Goal: Information Seeking & Learning: Check status

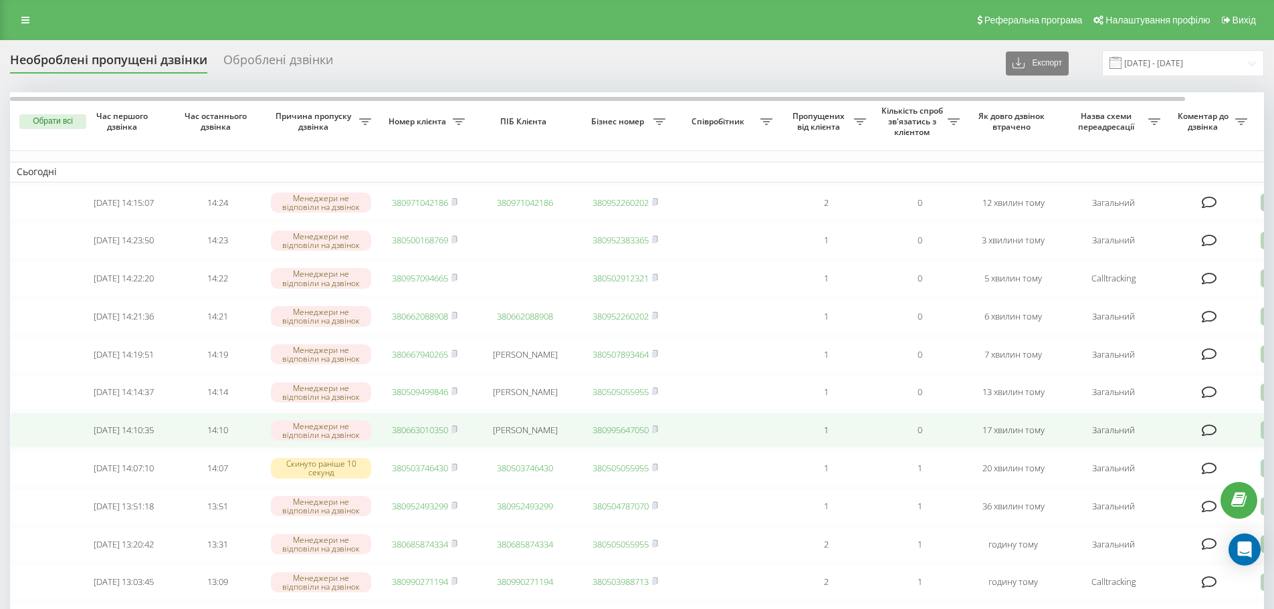
click at [405, 436] on link "380663010350" at bounding box center [420, 430] width 56 height 12
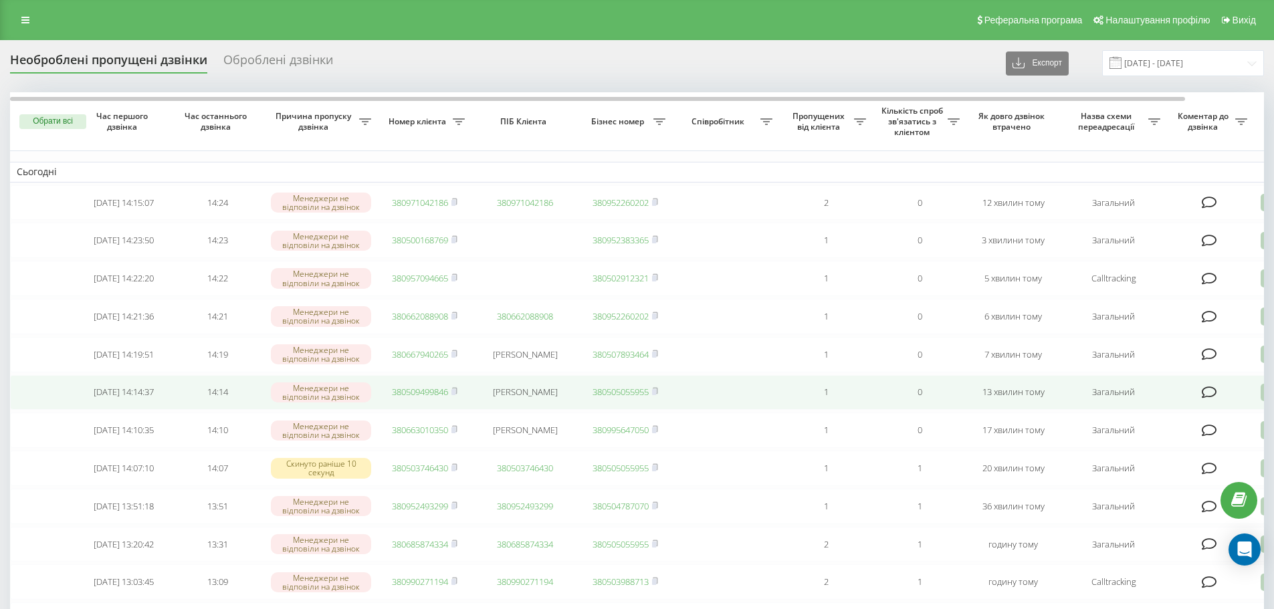
click at [417, 398] on link "380509499846" at bounding box center [420, 392] width 56 height 12
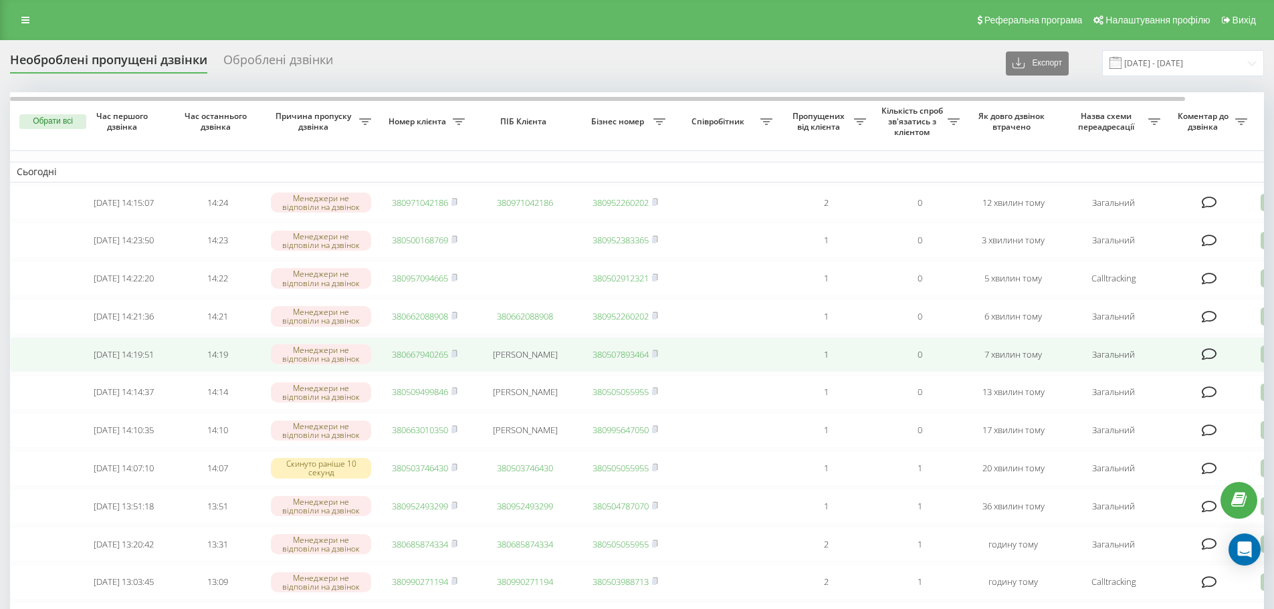
click at [420, 360] on link "380667940265" at bounding box center [420, 354] width 56 height 12
click at [416, 360] on link "380667940265" at bounding box center [420, 354] width 56 height 12
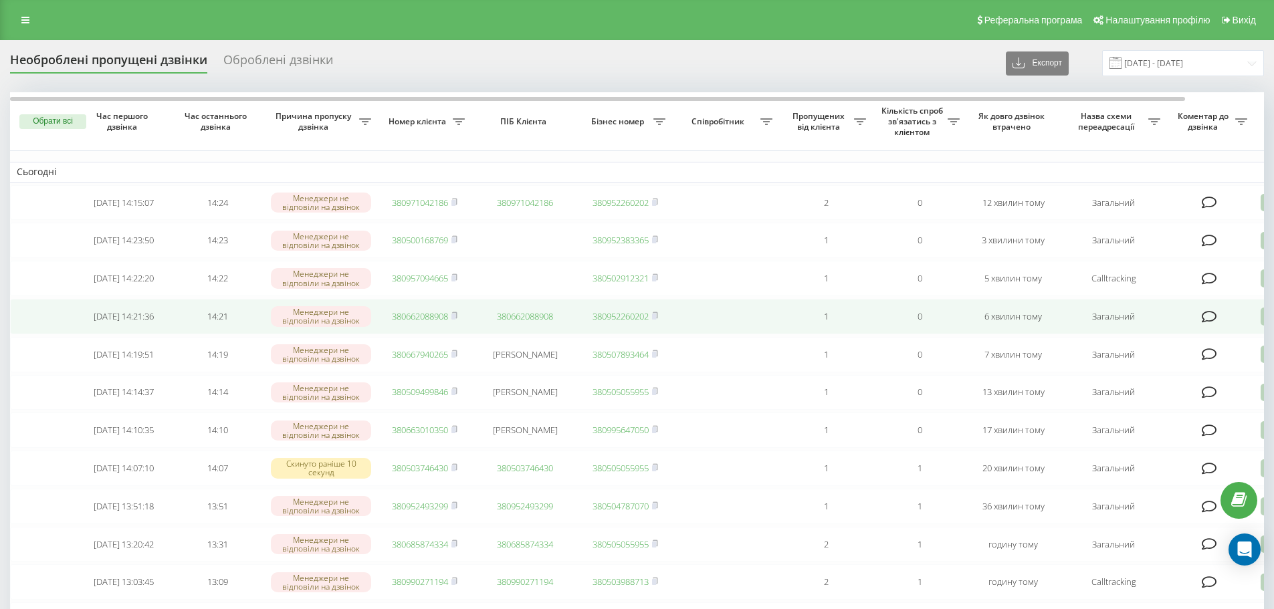
click at [409, 322] on link "380662088908" at bounding box center [420, 316] width 56 height 12
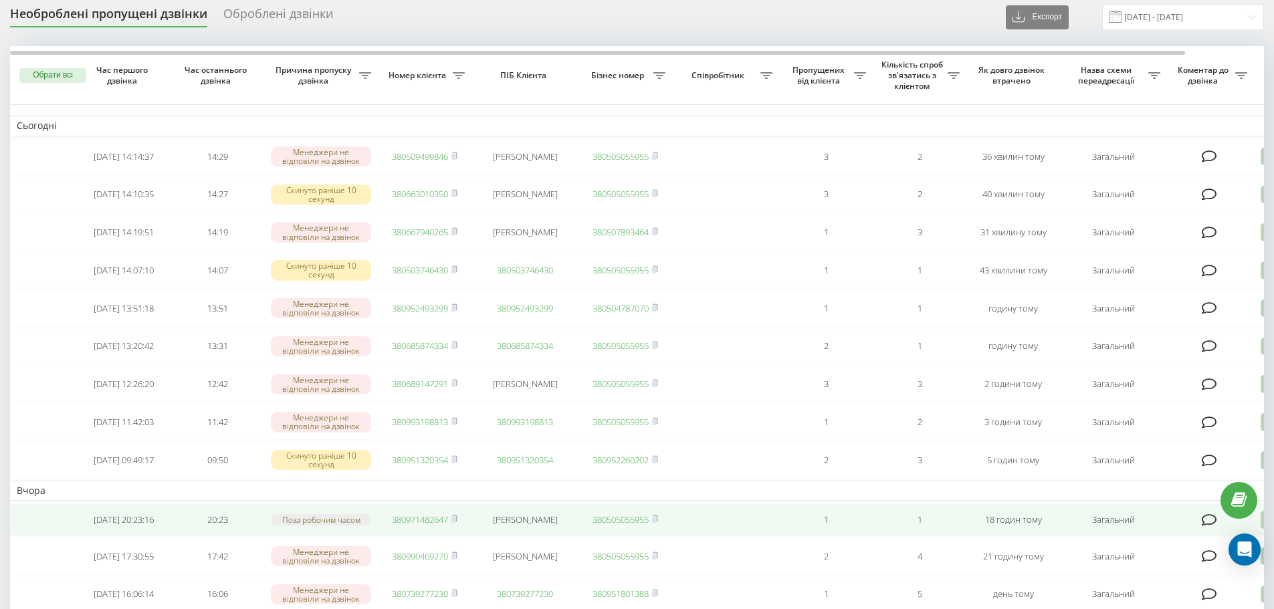
scroll to position [67, 0]
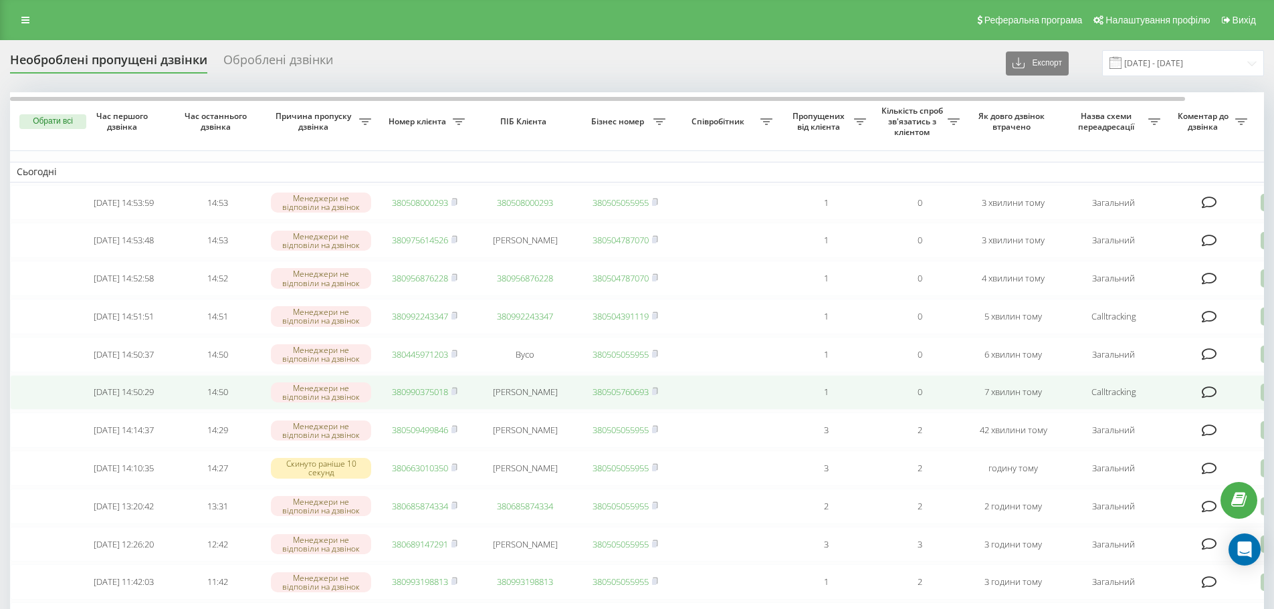
click at [403, 398] on link "380990375018" at bounding box center [420, 392] width 56 height 12
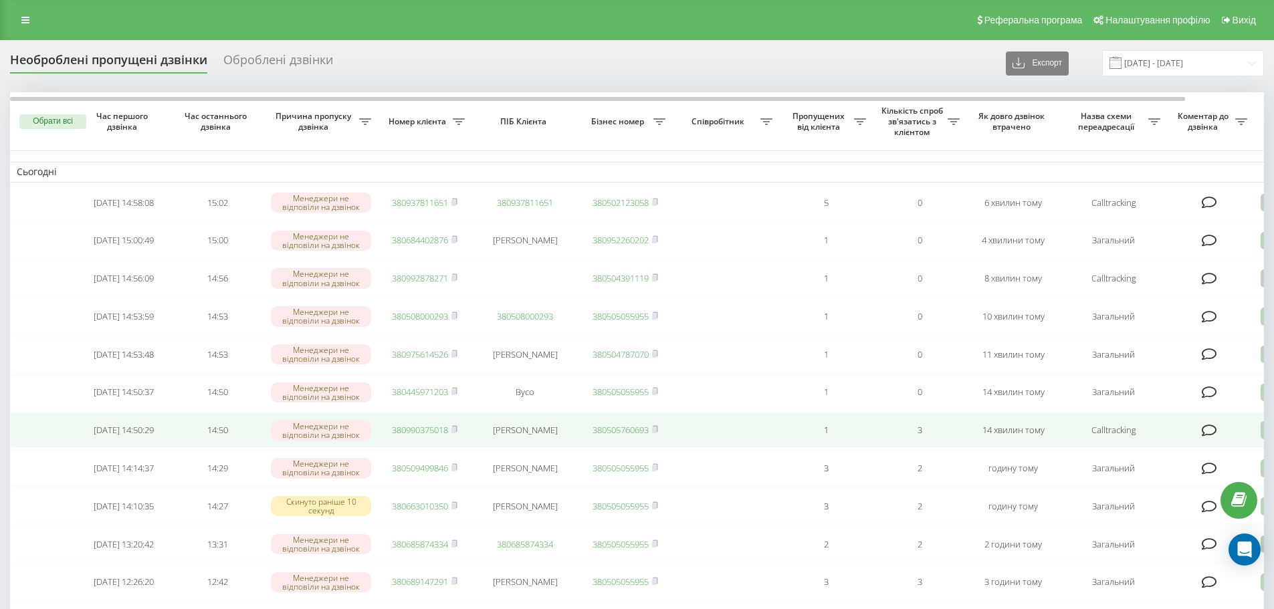
drag, startPoint x: 439, startPoint y: 402, endPoint x: 511, endPoint y: 426, distance: 76.1
click at [439, 398] on link "380445971203" at bounding box center [420, 392] width 56 height 12
click at [401, 439] on link "380508000293" at bounding box center [420, 433] width 56 height 12
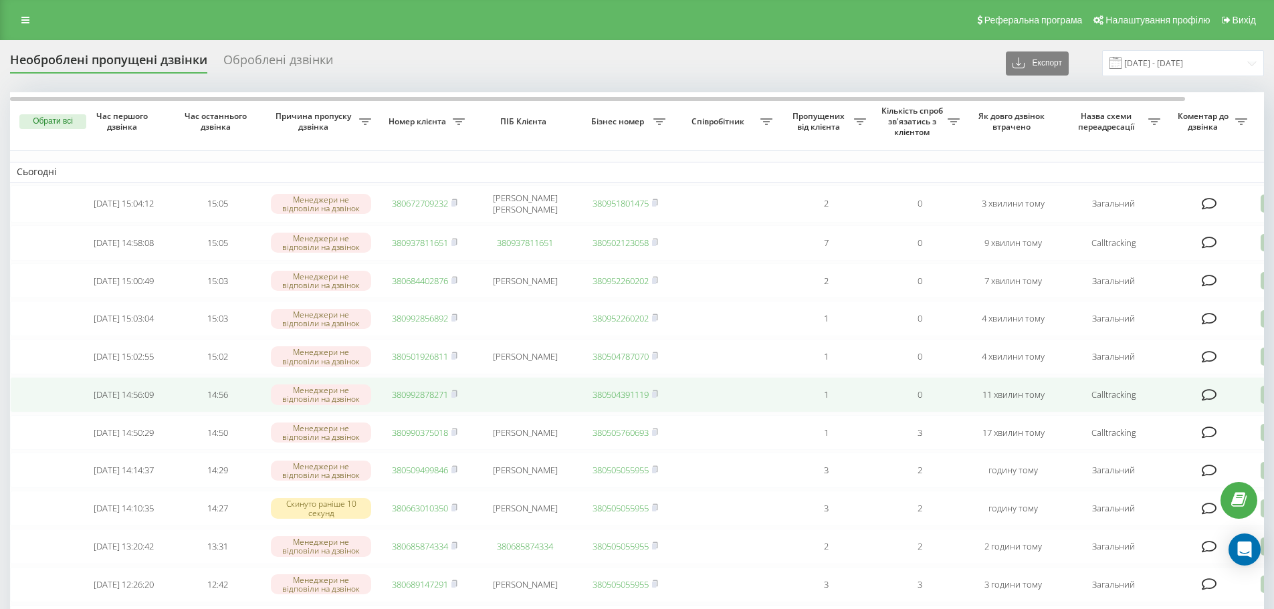
click at [413, 401] on link "380992878271" at bounding box center [420, 395] width 56 height 12
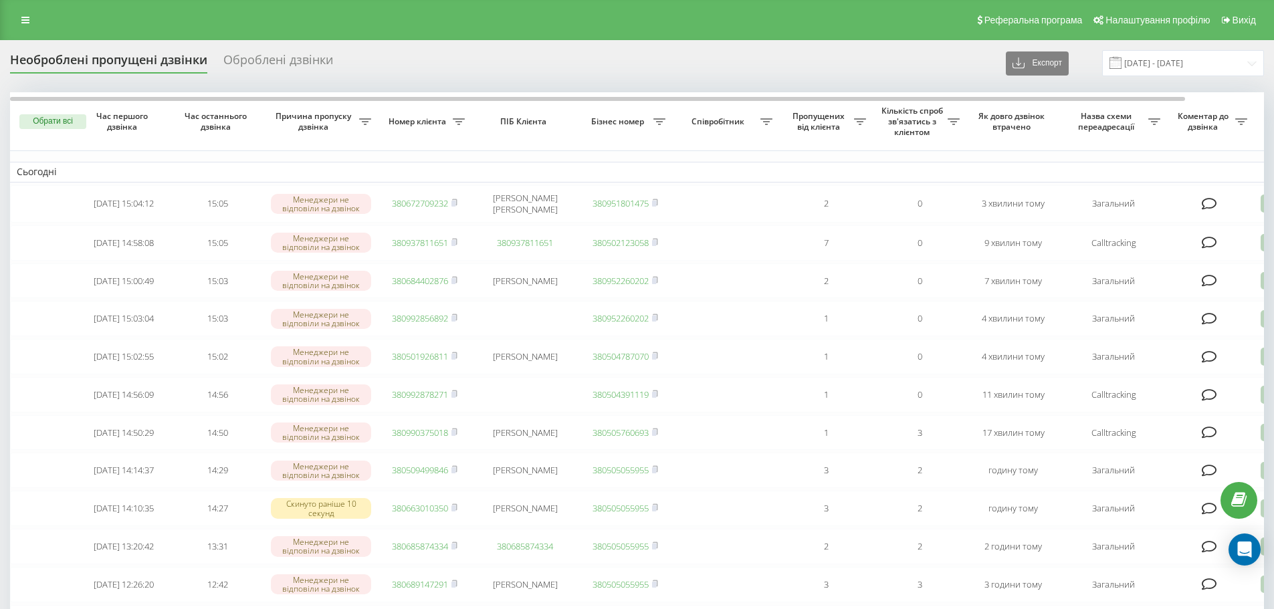
click at [887, 36] on div "Реферальна програма Налаштування профілю Вихід" at bounding box center [637, 20] width 1274 height 40
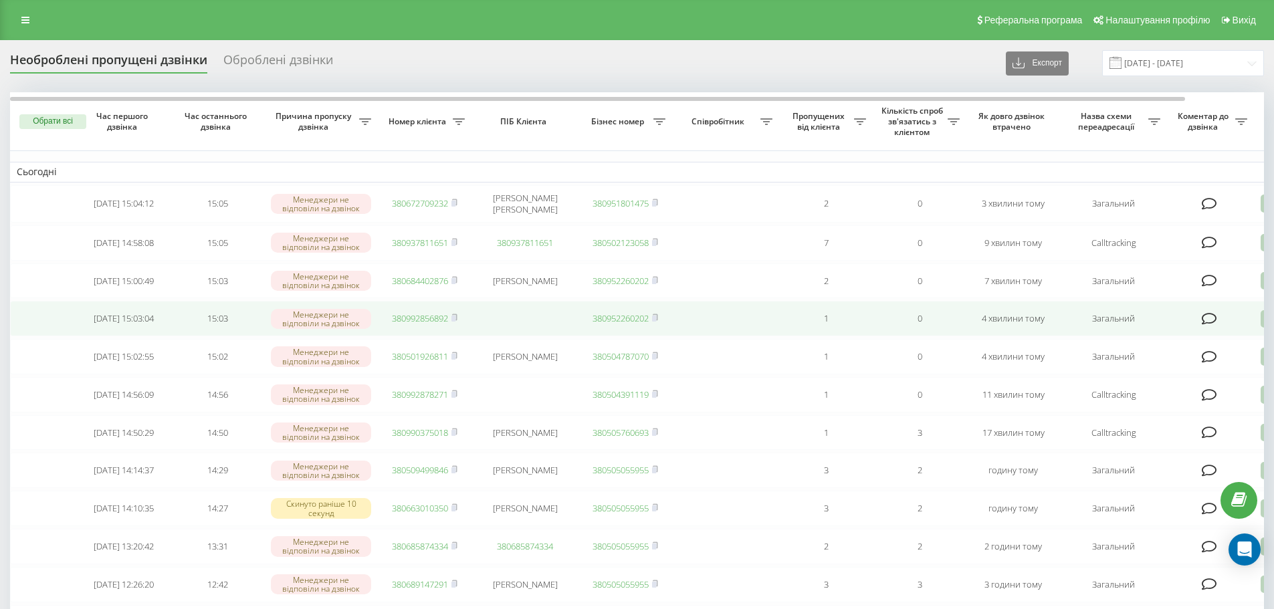
click at [409, 324] on link "380992856892" at bounding box center [420, 318] width 56 height 12
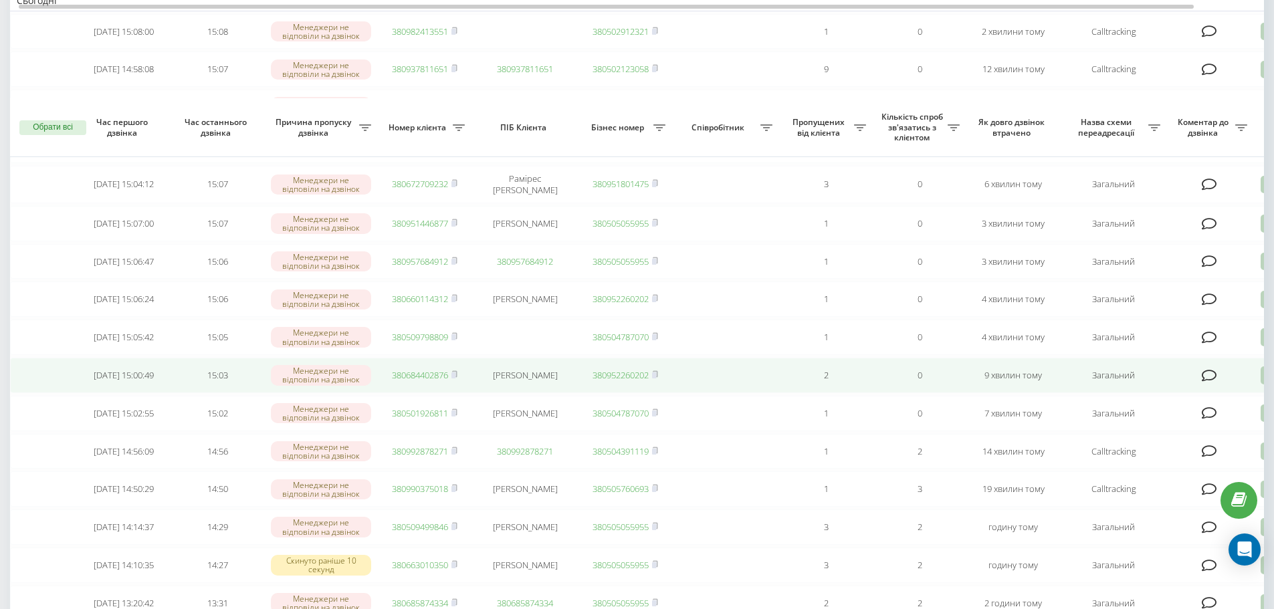
scroll to position [268, 0]
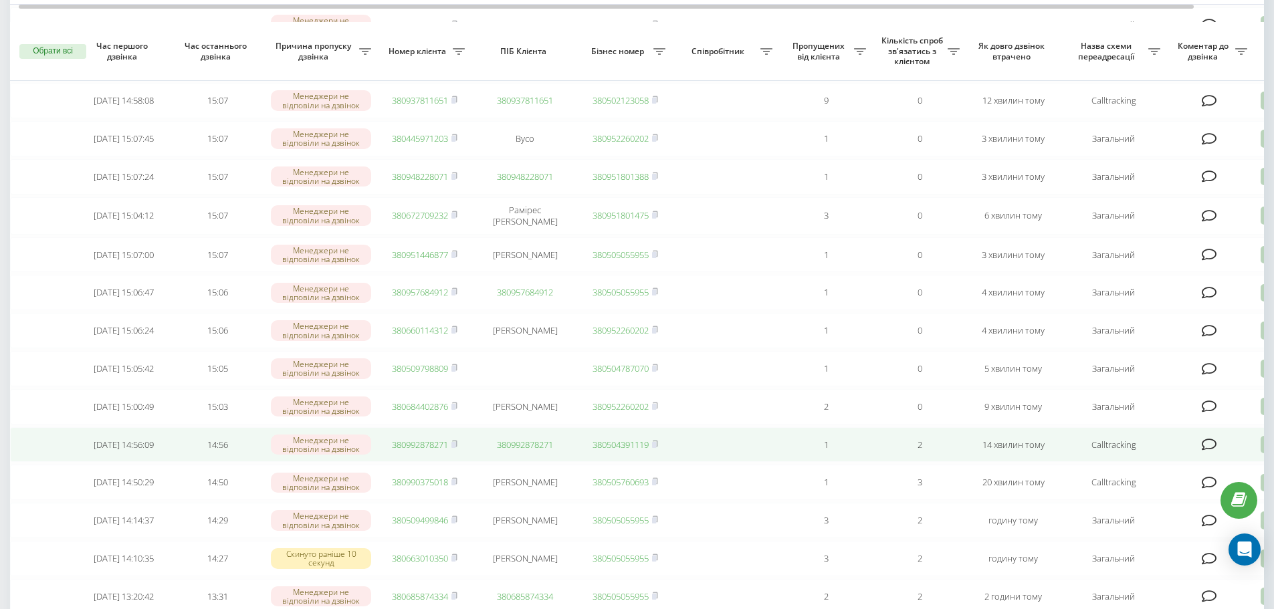
scroll to position [201, 0]
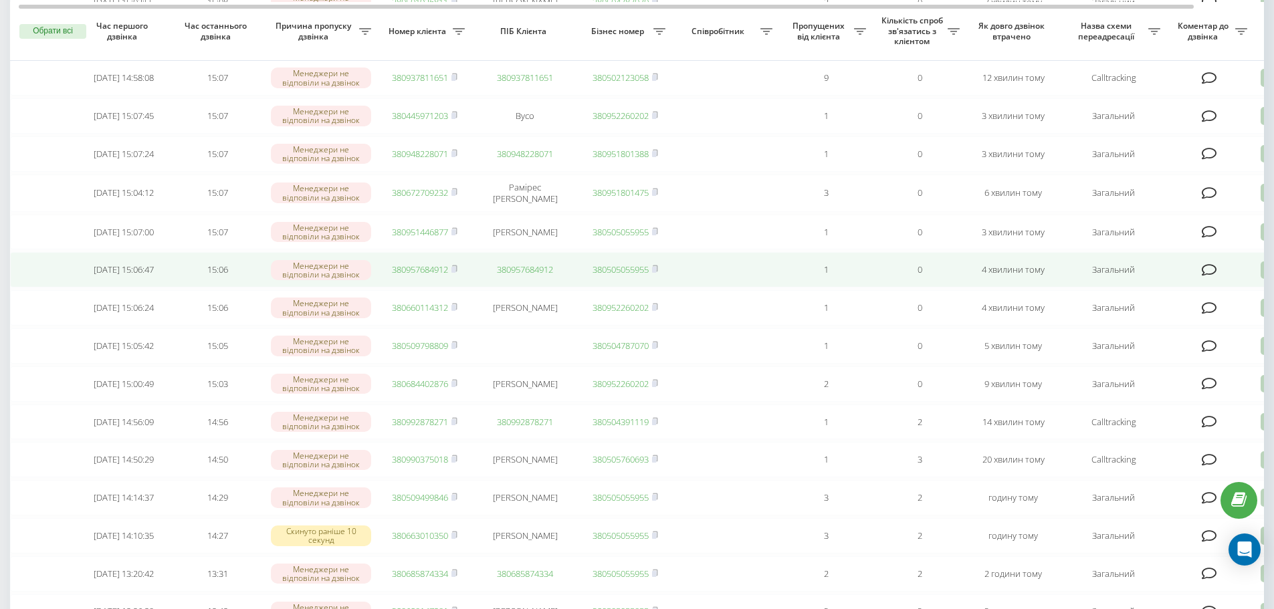
click at [402, 276] on link "380957684912" at bounding box center [420, 269] width 56 height 12
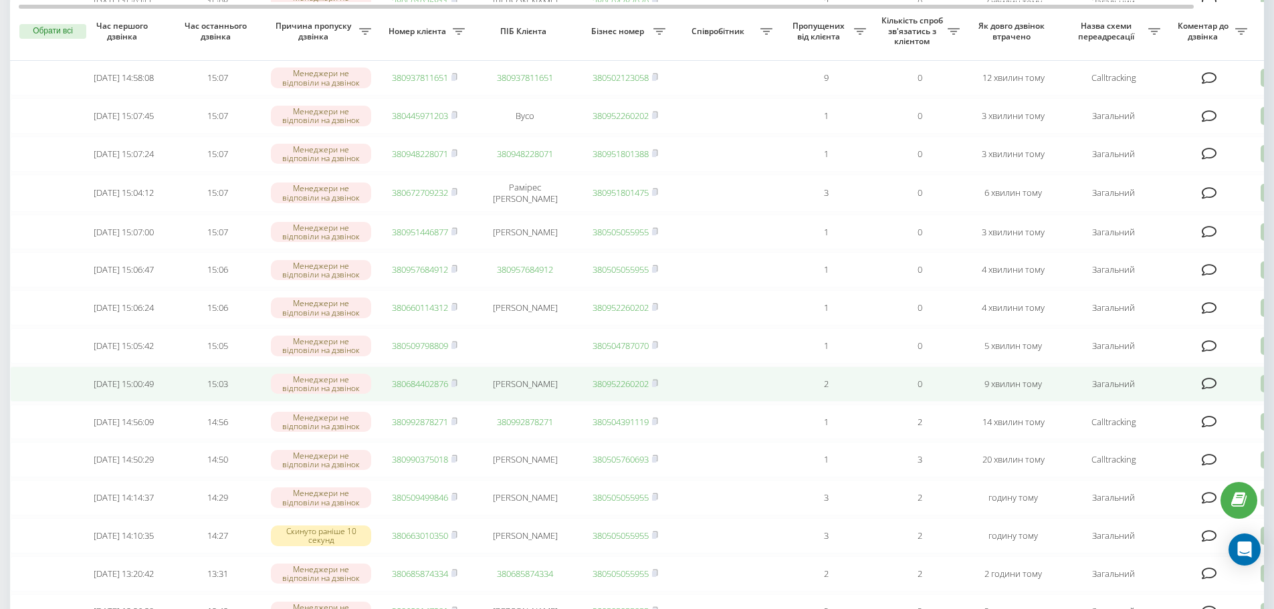
click at [412, 390] on link "380684402876" at bounding box center [420, 384] width 56 height 12
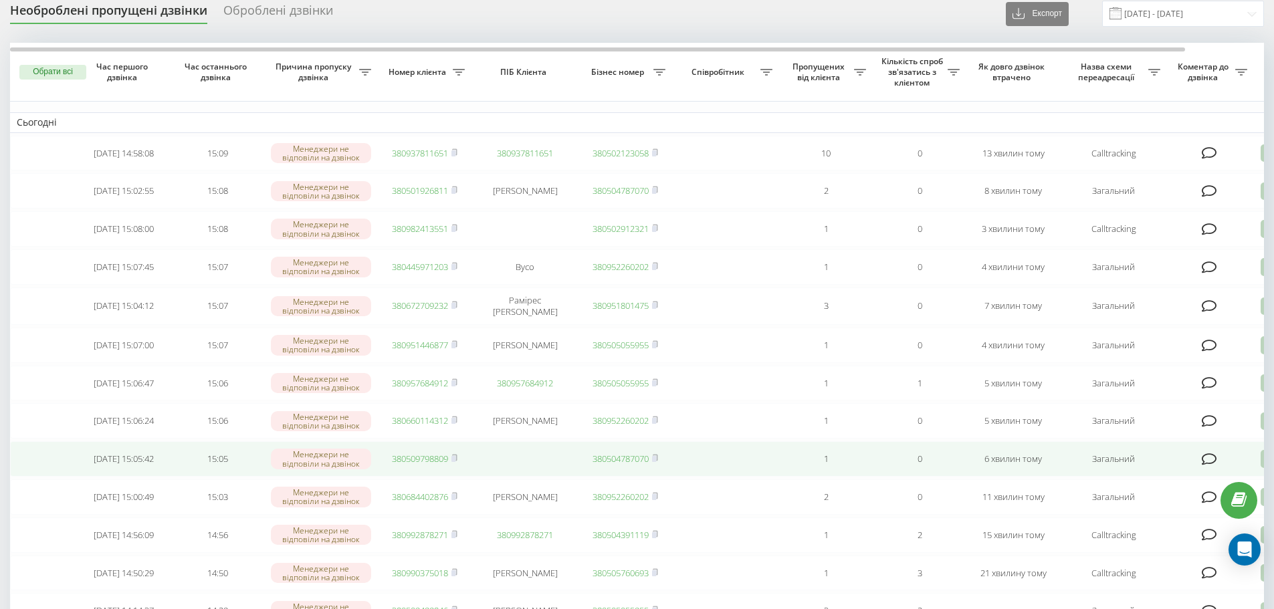
scroll to position [67, 0]
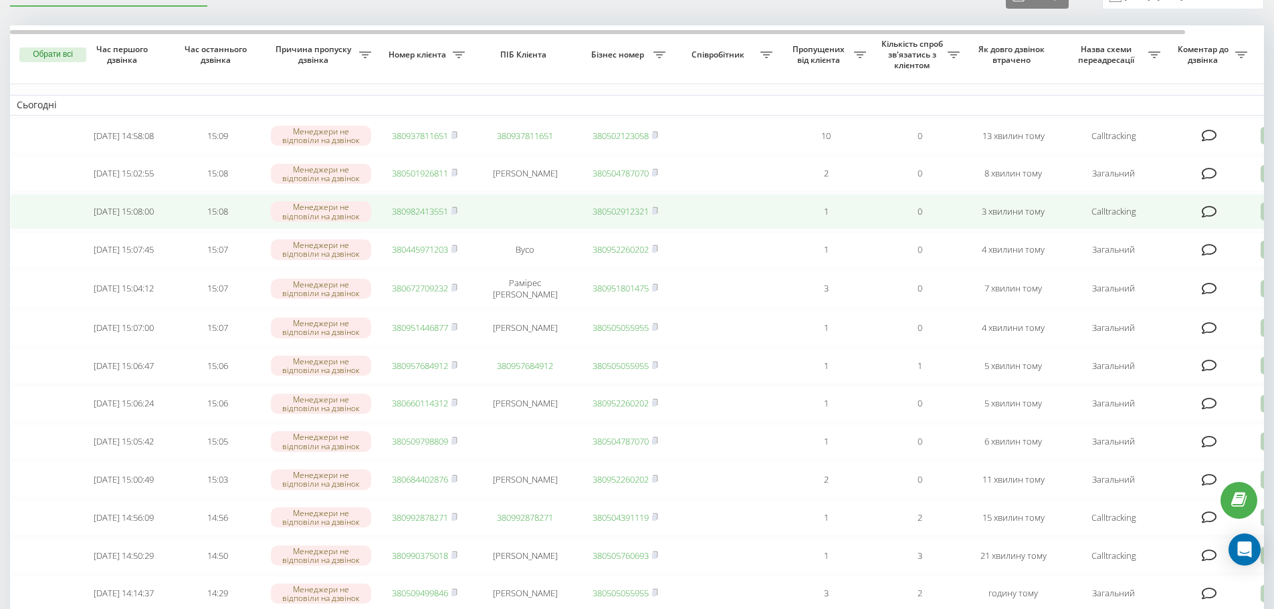
click at [419, 217] on link "380982413551" at bounding box center [420, 211] width 56 height 12
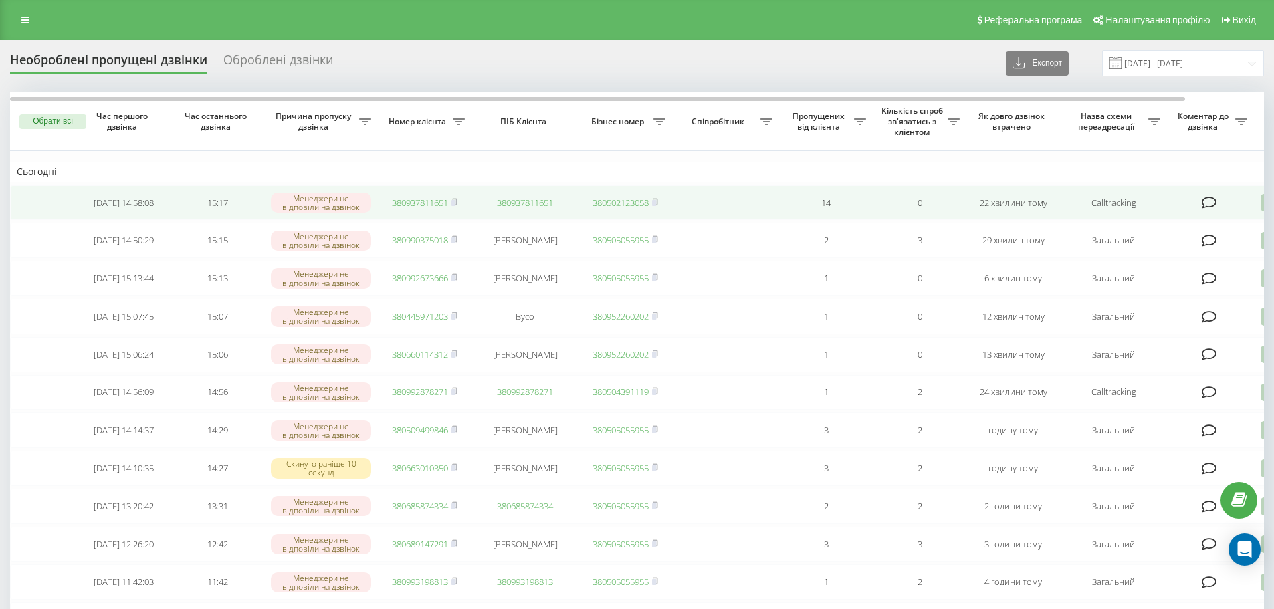
click at [419, 203] on link "380937811651" at bounding box center [420, 203] width 56 height 12
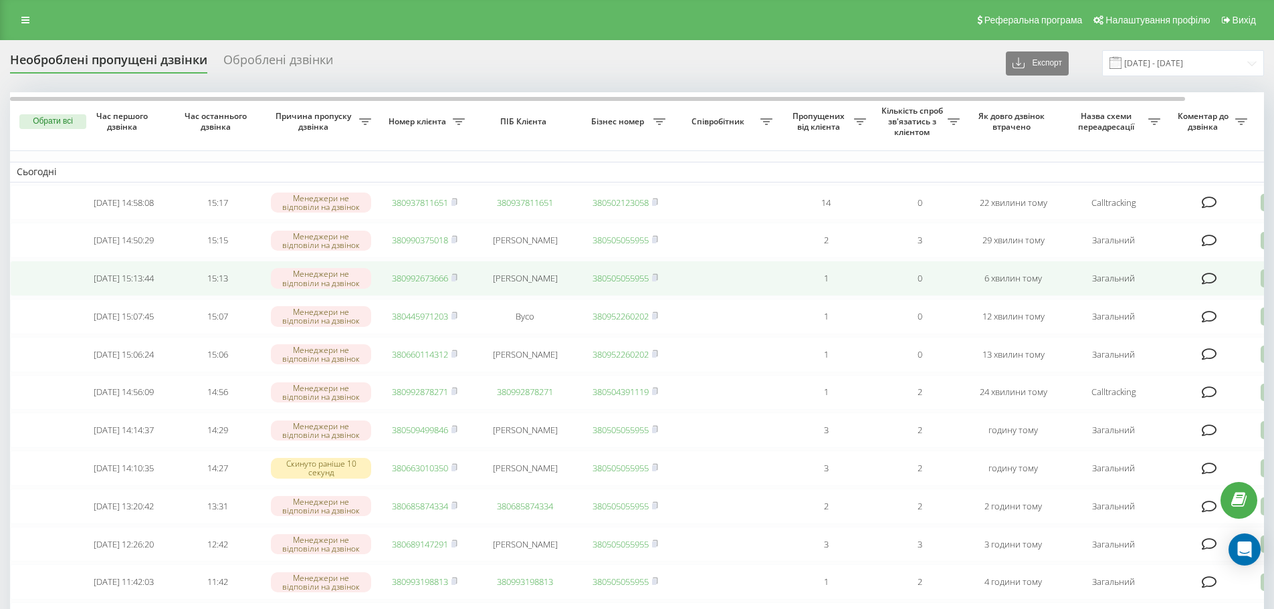
click at [427, 291] on td "380992673666" at bounding box center [425, 278] width 94 height 35
click at [427, 284] on link "380992673666" at bounding box center [420, 278] width 56 height 12
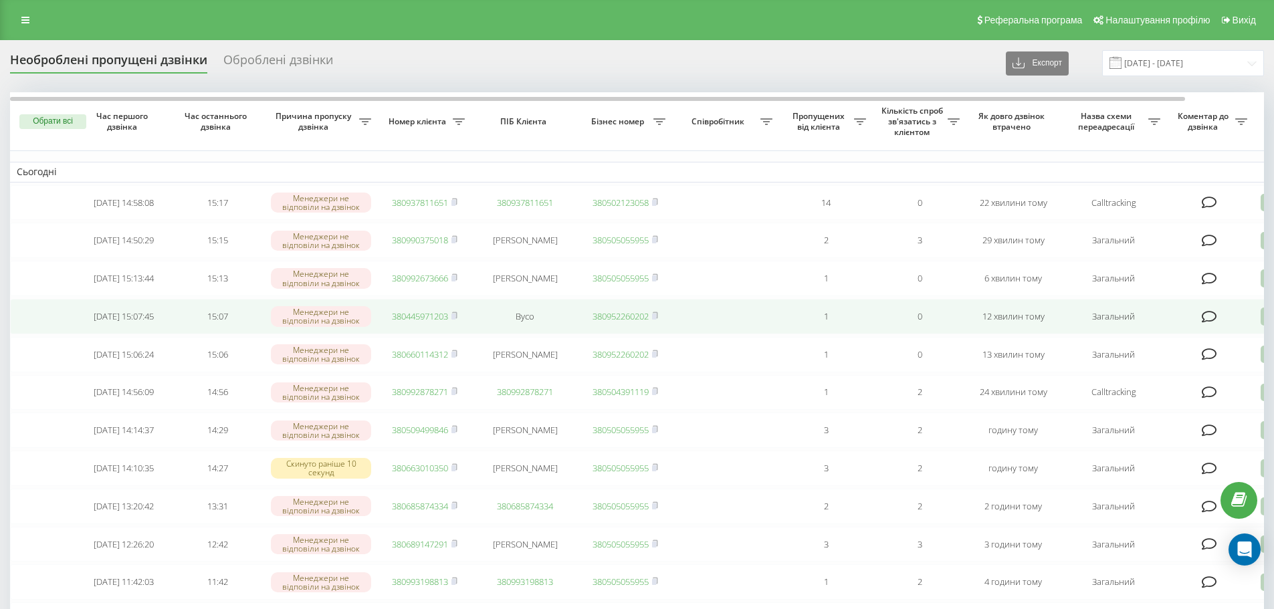
click at [440, 322] on link "380445971203" at bounding box center [420, 316] width 56 height 12
click at [430, 322] on link "380660114312" at bounding box center [420, 316] width 56 height 12
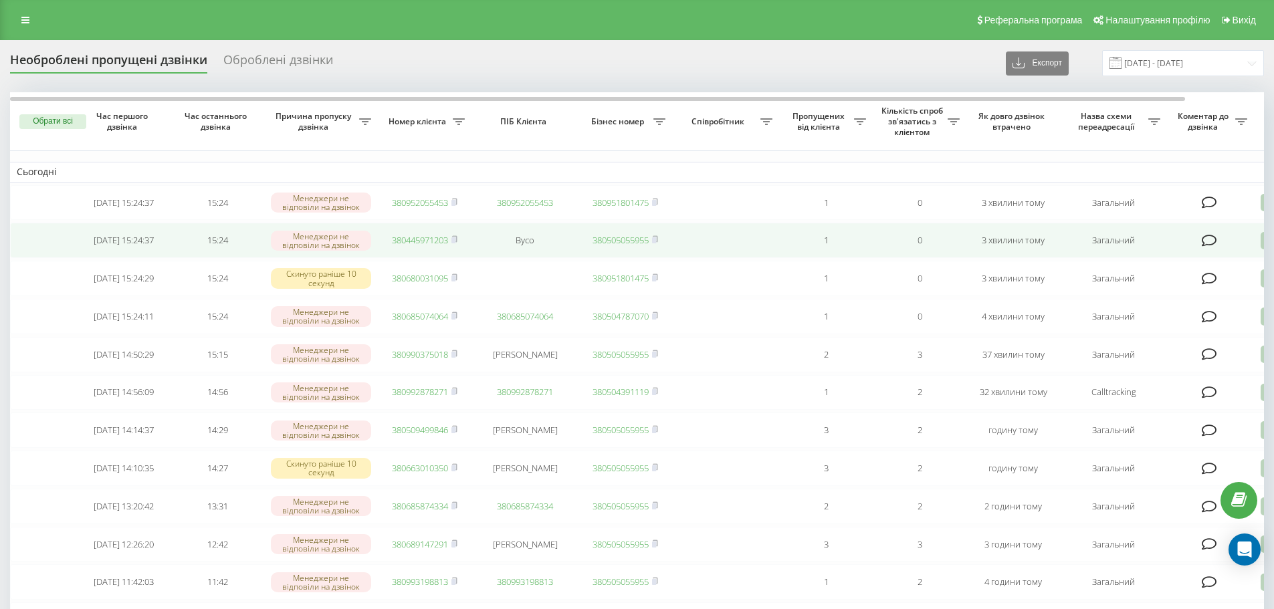
click at [434, 245] on link "380445971203" at bounding box center [420, 240] width 56 height 12
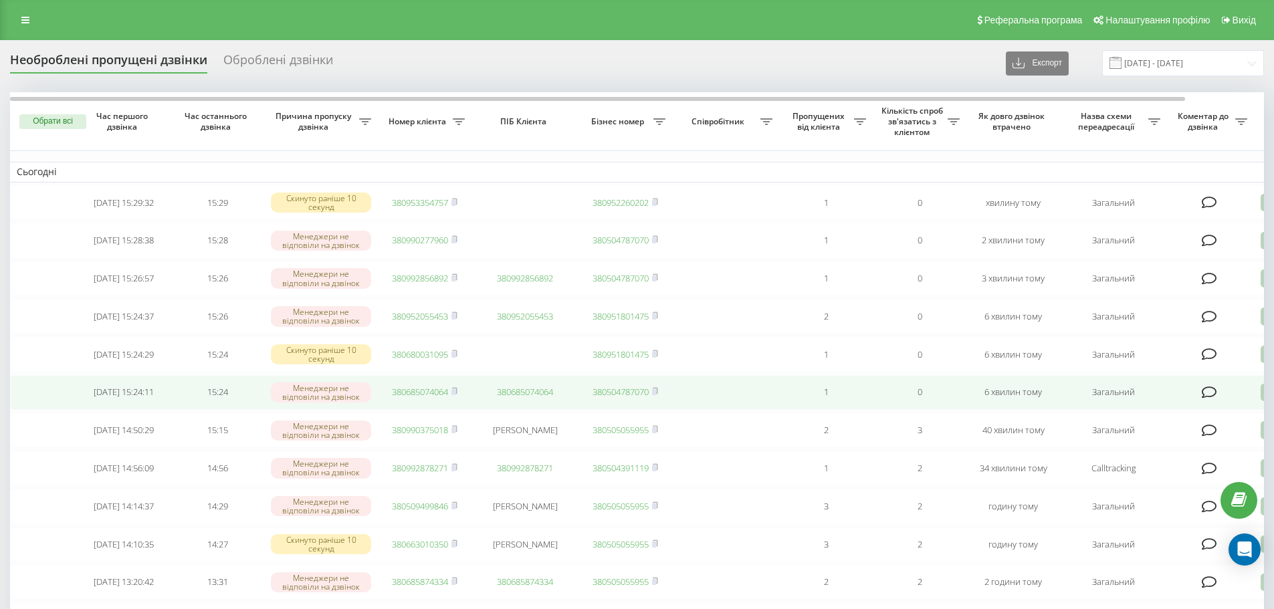
click at [420, 398] on link "380685074064" at bounding box center [420, 392] width 56 height 12
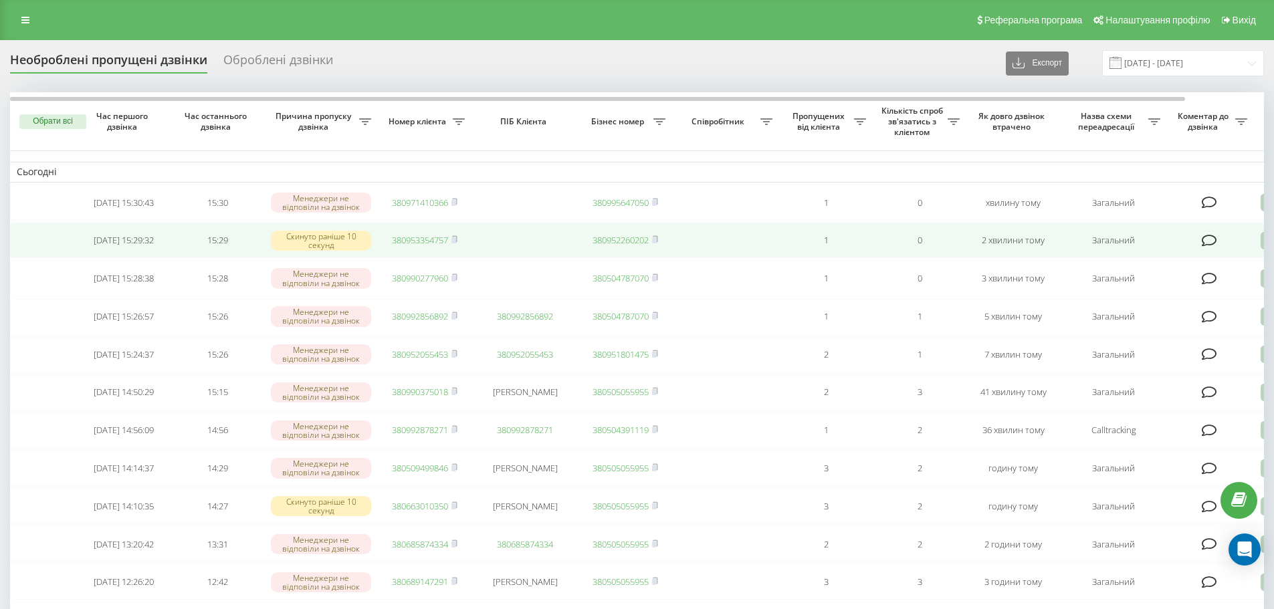
click at [437, 245] on link "380953354757" at bounding box center [420, 240] width 56 height 12
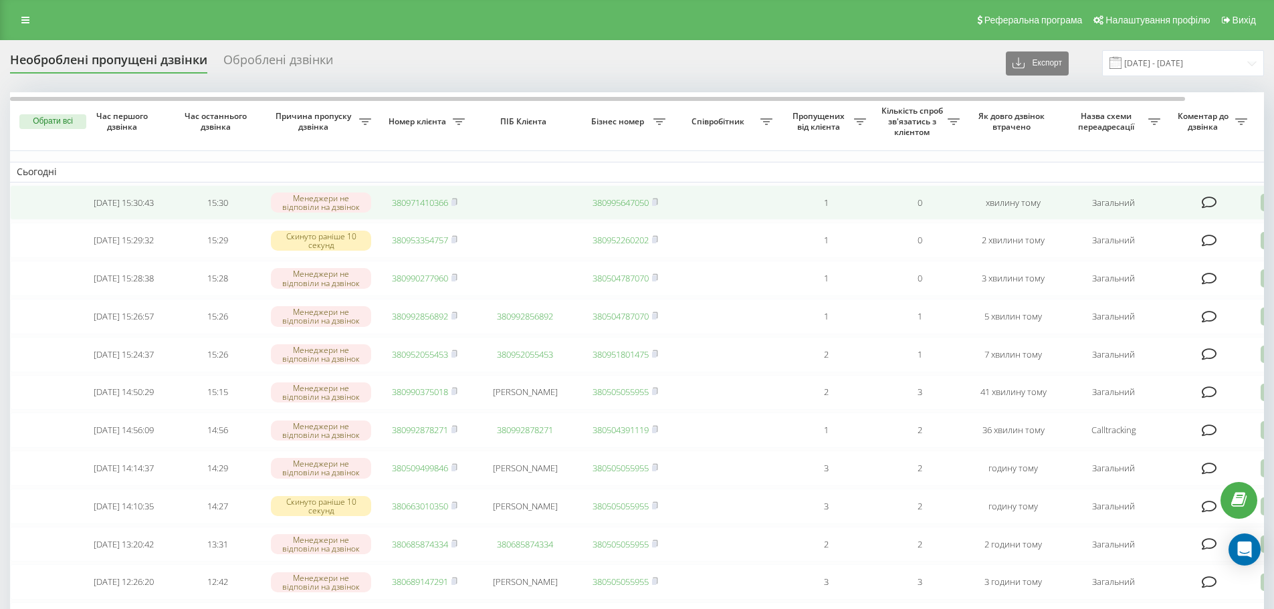
click at [403, 201] on link "380971410366" at bounding box center [420, 203] width 56 height 12
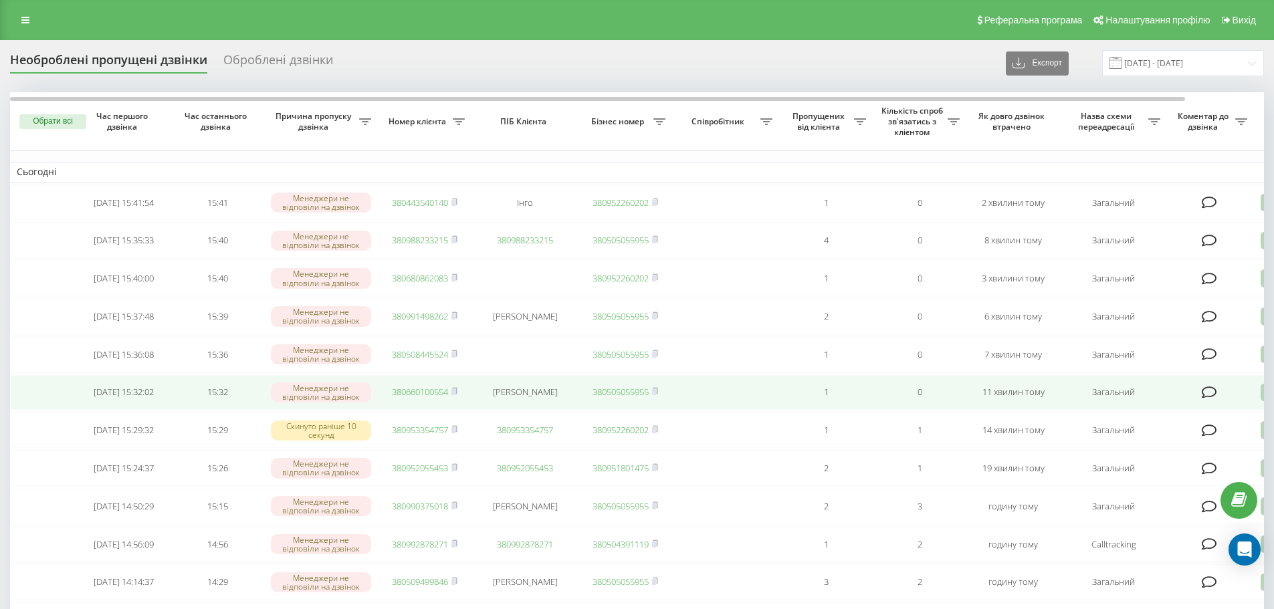
click at [415, 398] on link "380660100554" at bounding box center [420, 392] width 56 height 12
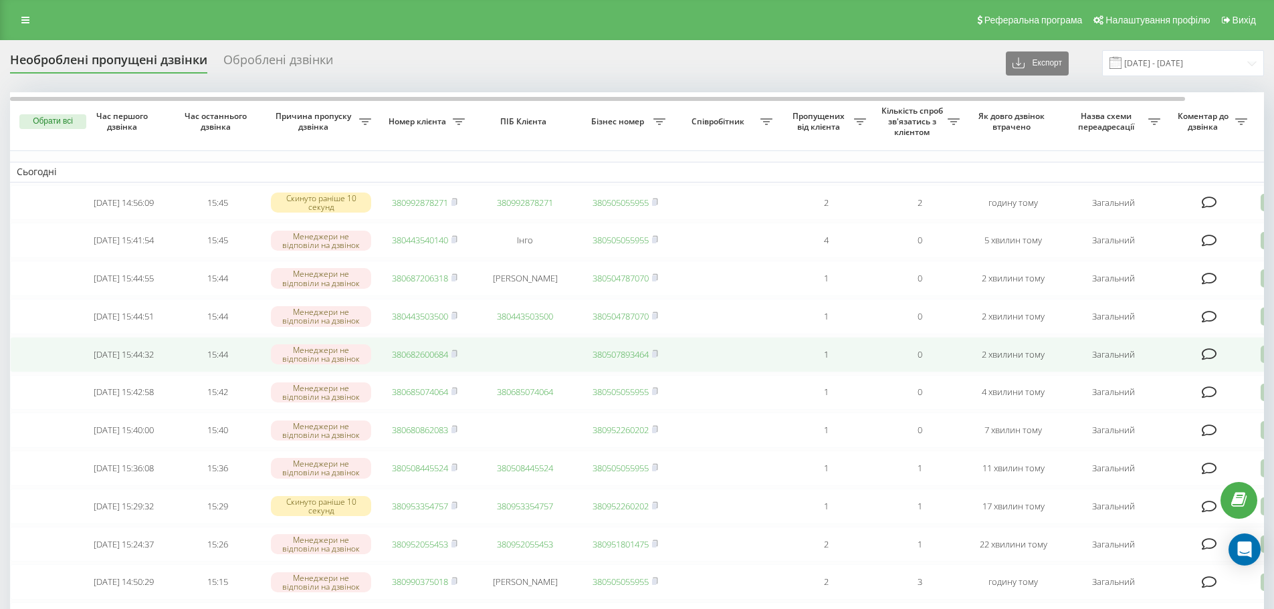
click at [405, 360] on link "380682600684" at bounding box center [420, 354] width 56 height 12
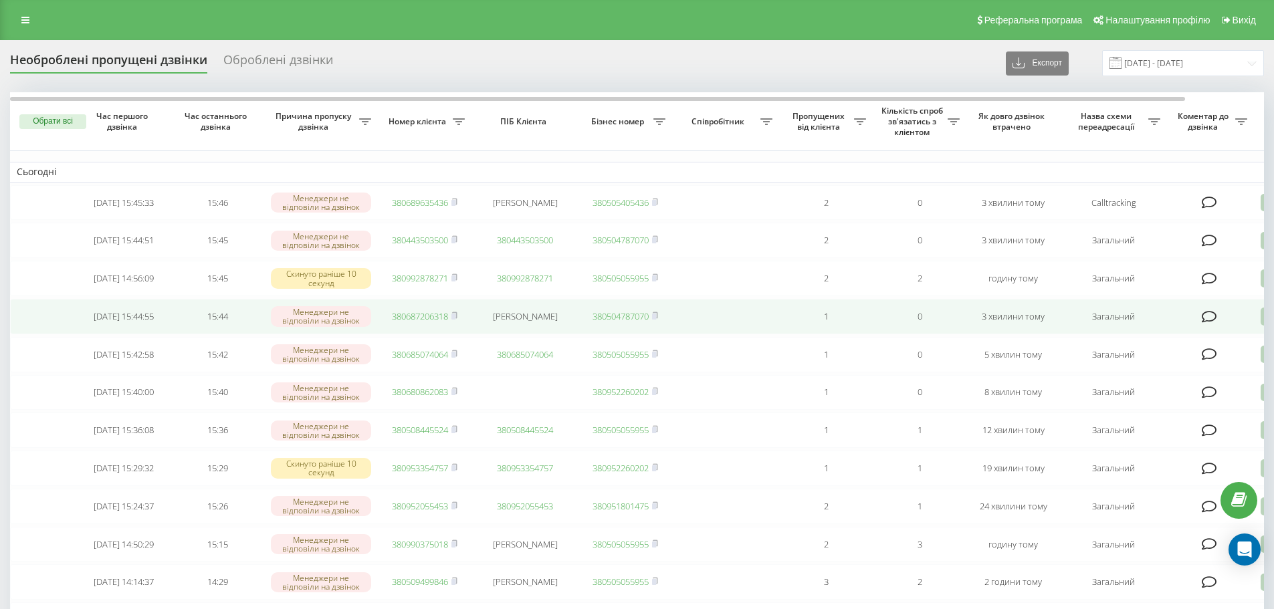
click at [417, 319] on link "380687206318" at bounding box center [420, 316] width 56 height 12
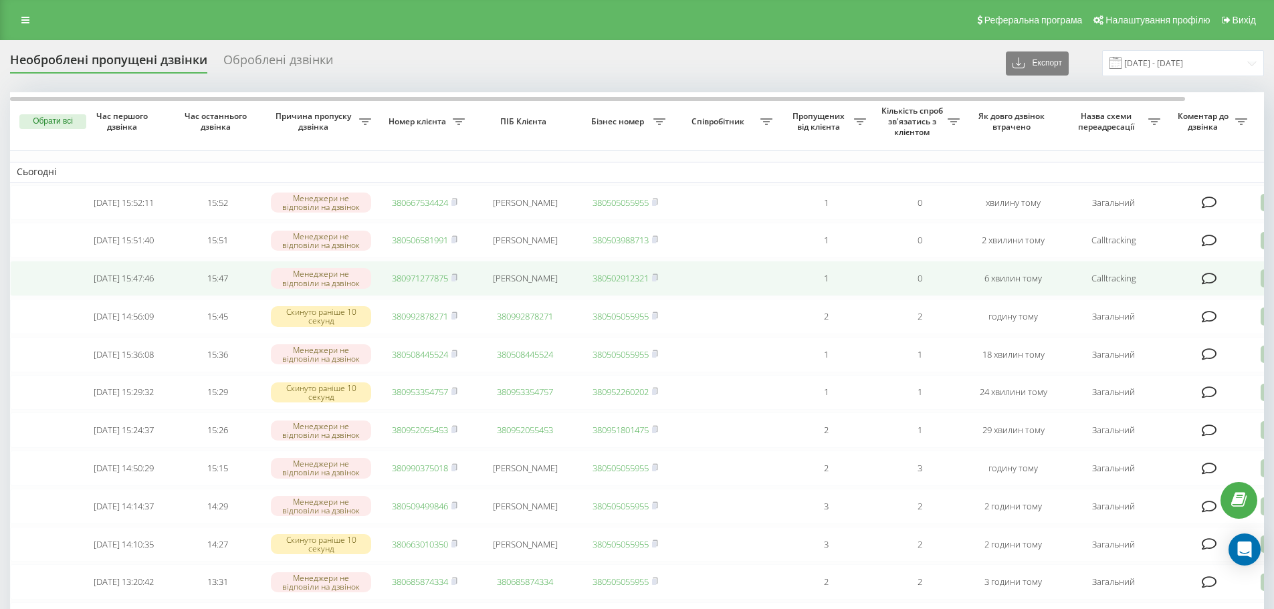
click at [407, 284] on link "380971277875" at bounding box center [420, 278] width 56 height 12
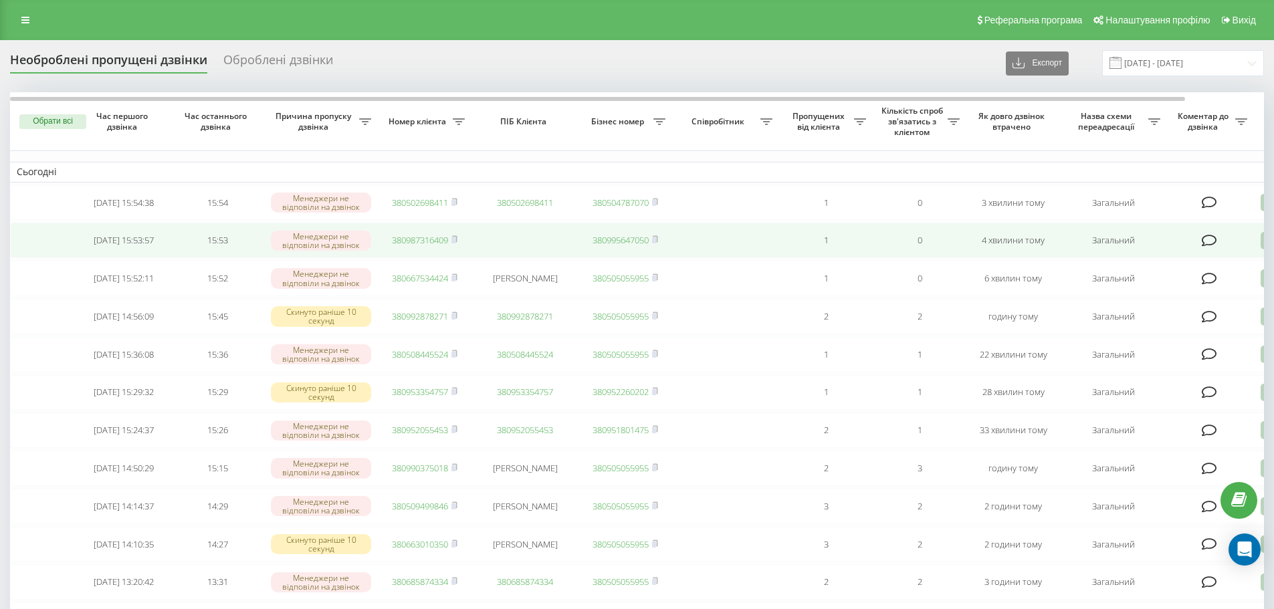
click at [403, 246] on link "380987316409" at bounding box center [420, 240] width 56 height 12
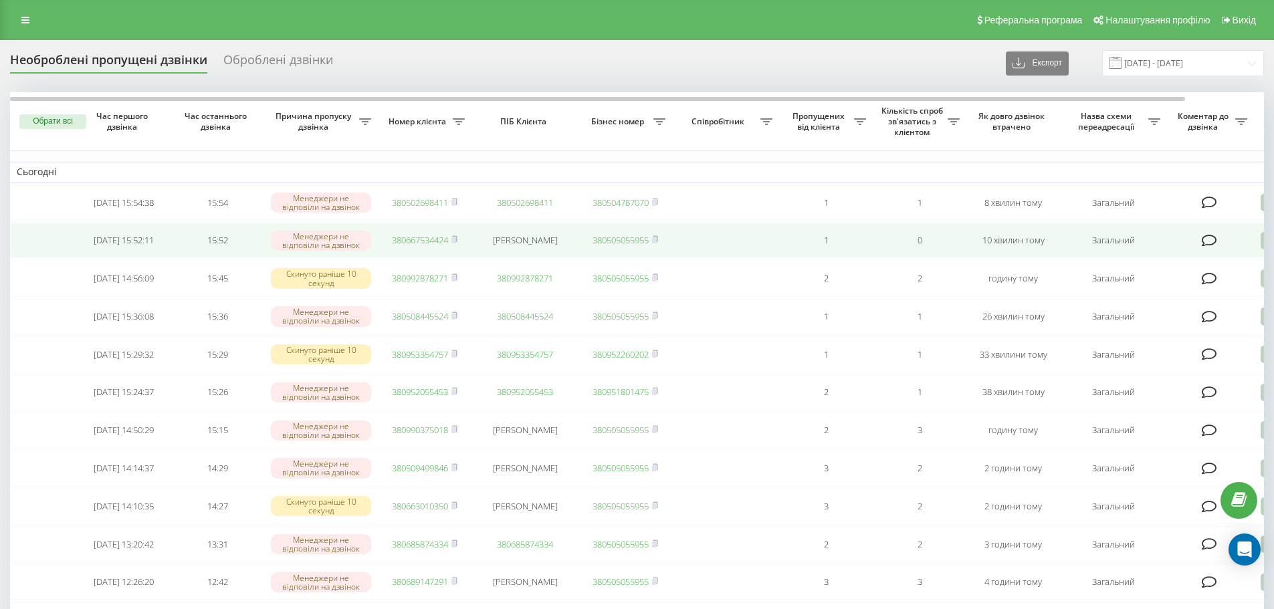
click at [423, 241] on link "380667534424" at bounding box center [420, 240] width 56 height 12
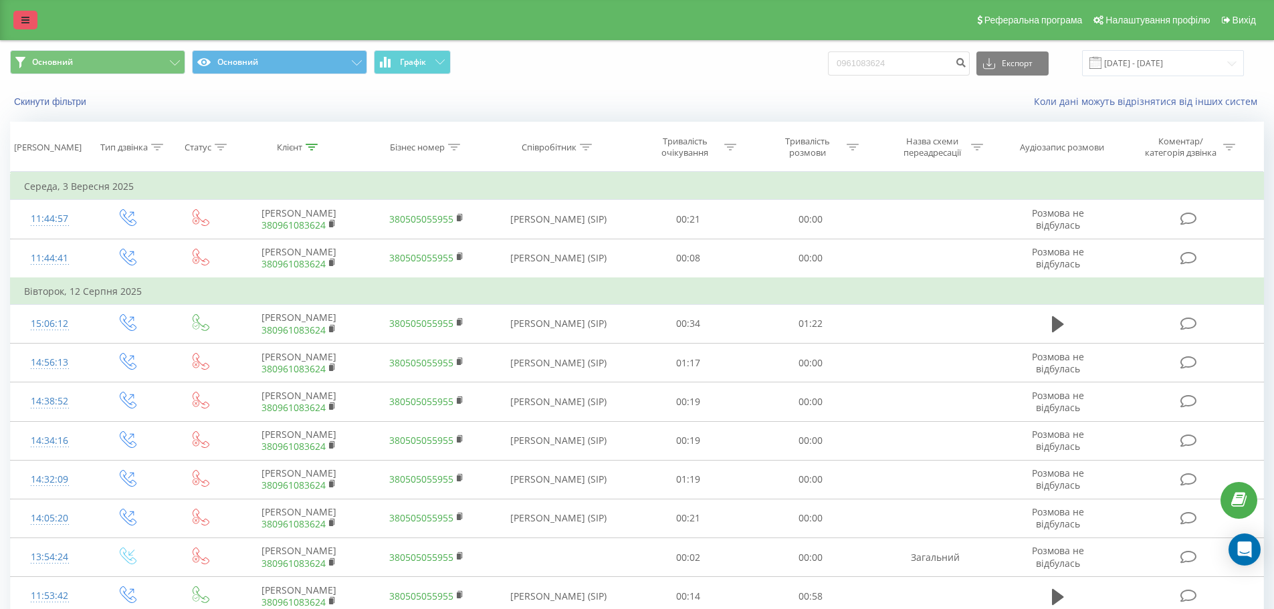
click at [28, 22] on icon at bounding box center [25, 19] width 8 height 9
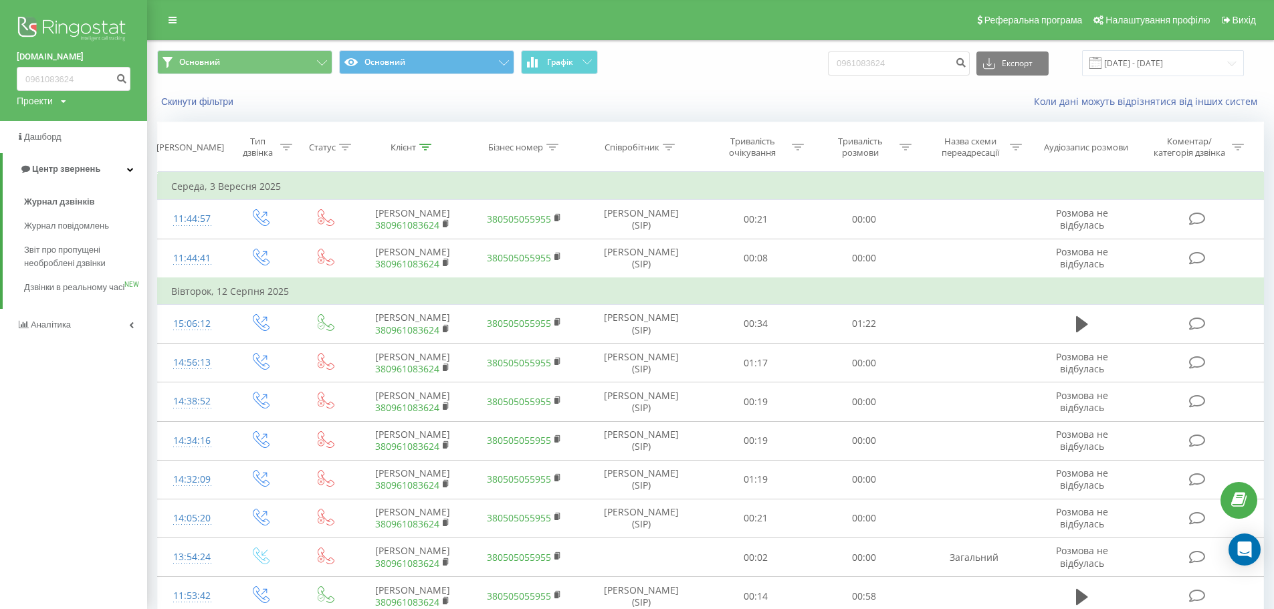
click at [21, 253] on div "Журнал дзвінків Журнал повідомлень Звіт про пропущені необроблені дзвінки Дзвін…" at bounding box center [80, 245] width 134 height 110
click at [32, 255] on span "Звіт про пропущені необроблені дзвінки" at bounding box center [82, 256] width 116 height 27
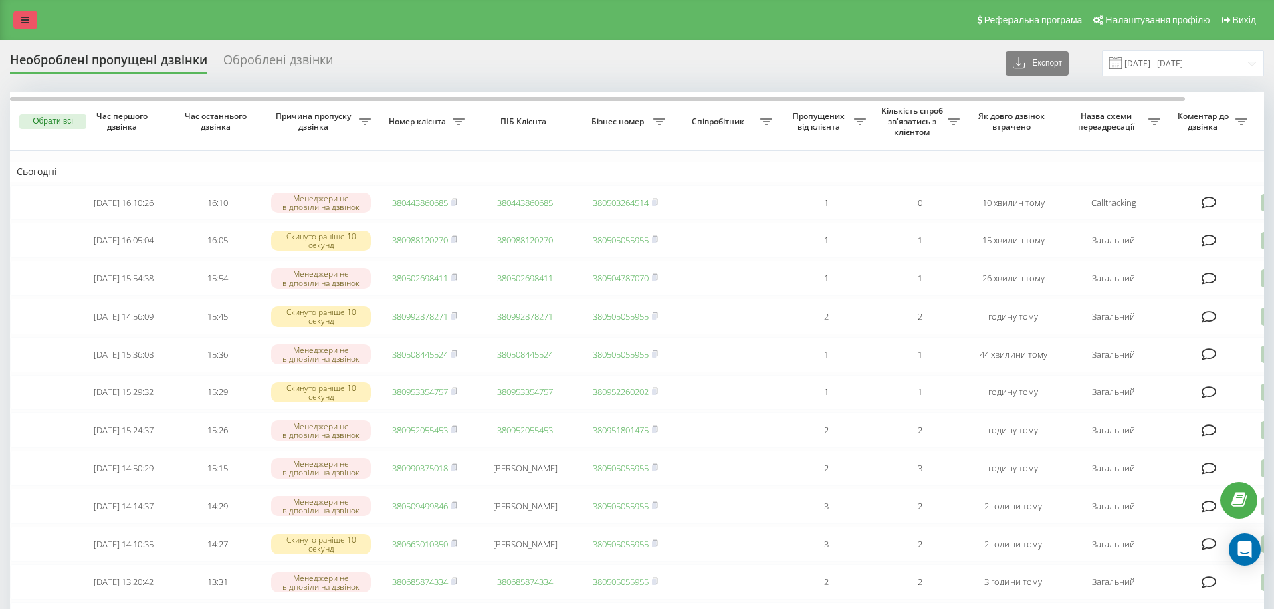
click at [27, 20] on icon at bounding box center [25, 19] width 8 height 9
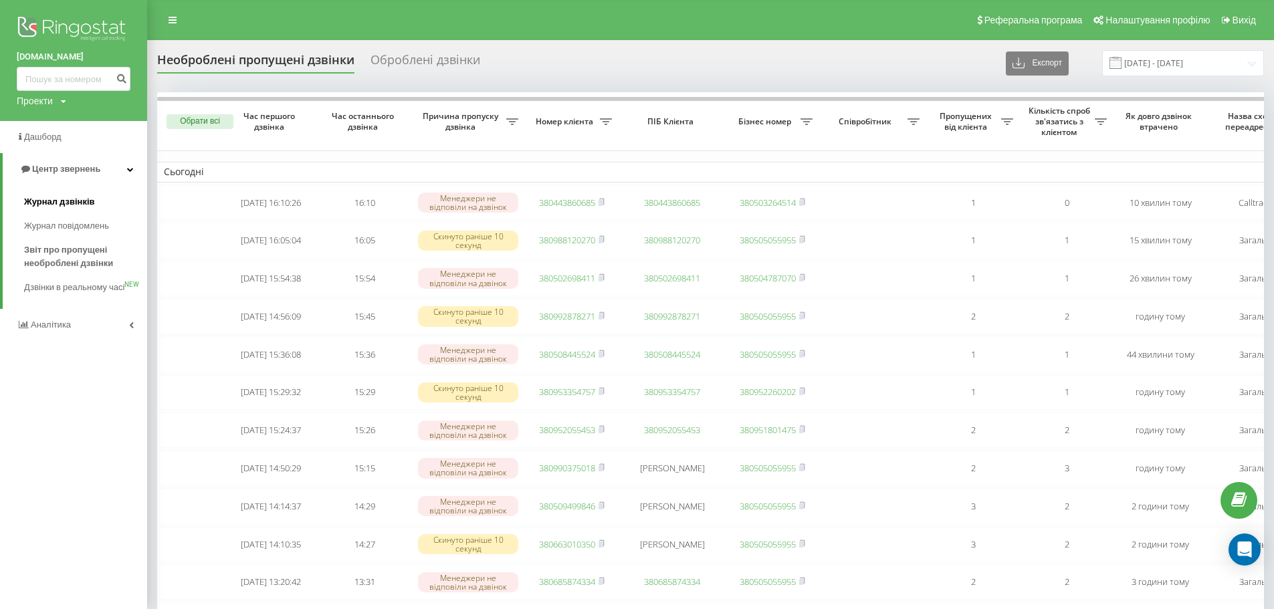
click at [51, 206] on span "Журнал дзвінків" at bounding box center [59, 201] width 71 height 13
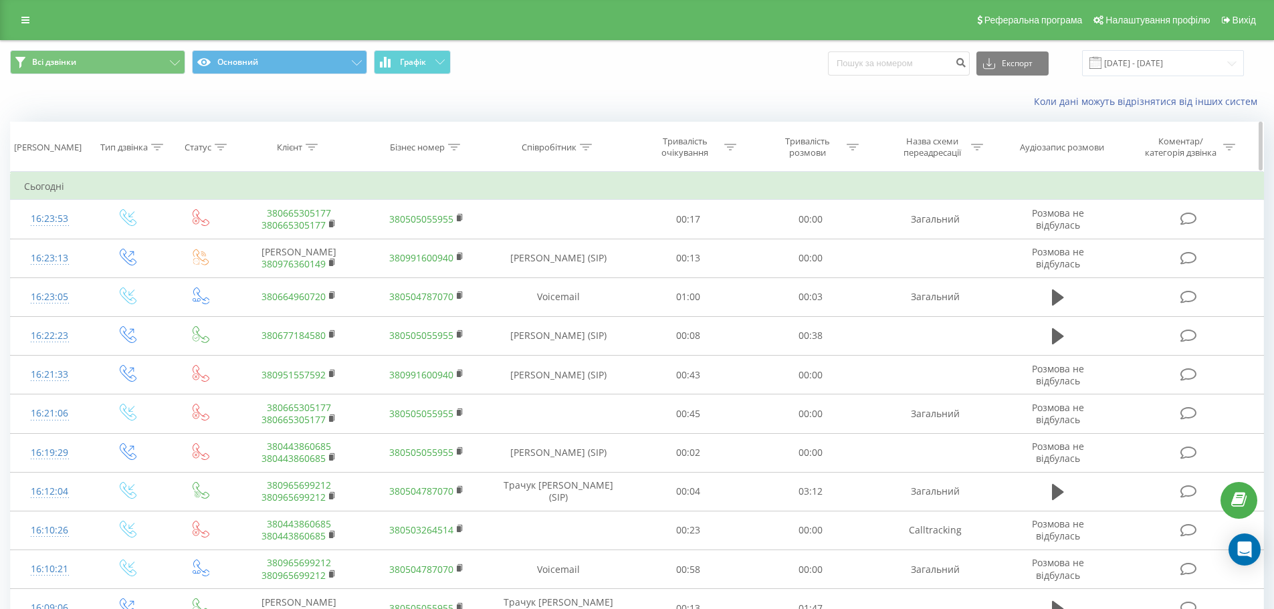
click at [564, 146] on div "Співробітник" at bounding box center [549, 147] width 55 height 11
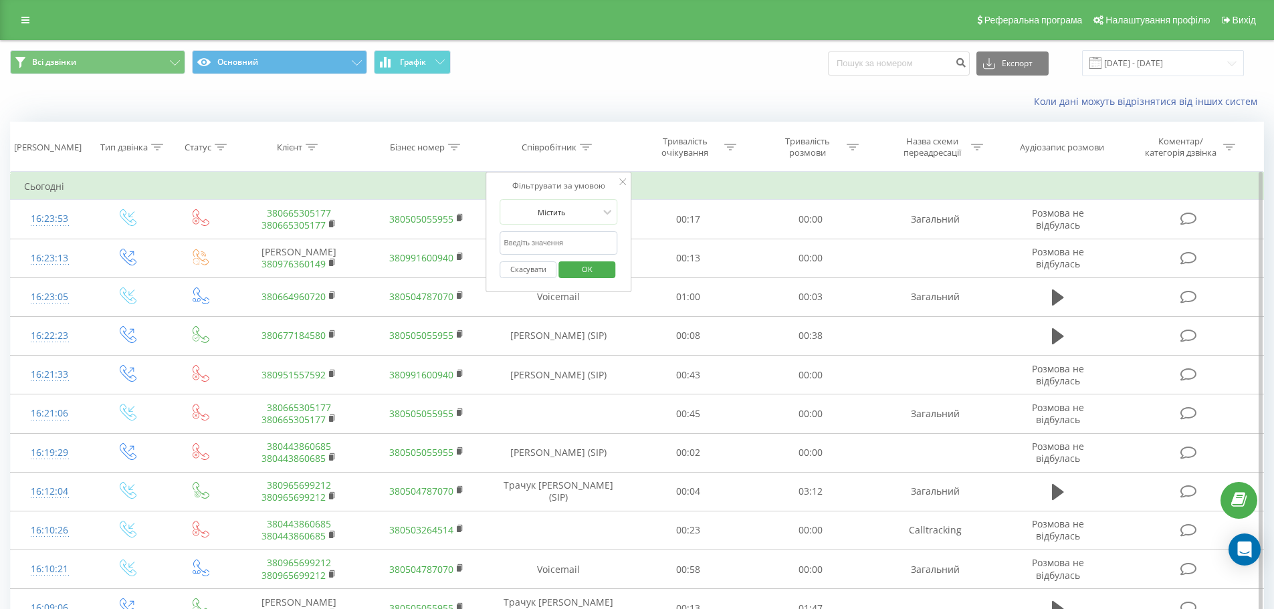
click at [568, 247] on input "text" at bounding box center [559, 242] width 118 height 23
type input "Войчук"
click at [594, 272] on span "OK" at bounding box center [586, 269] width 37 height 21
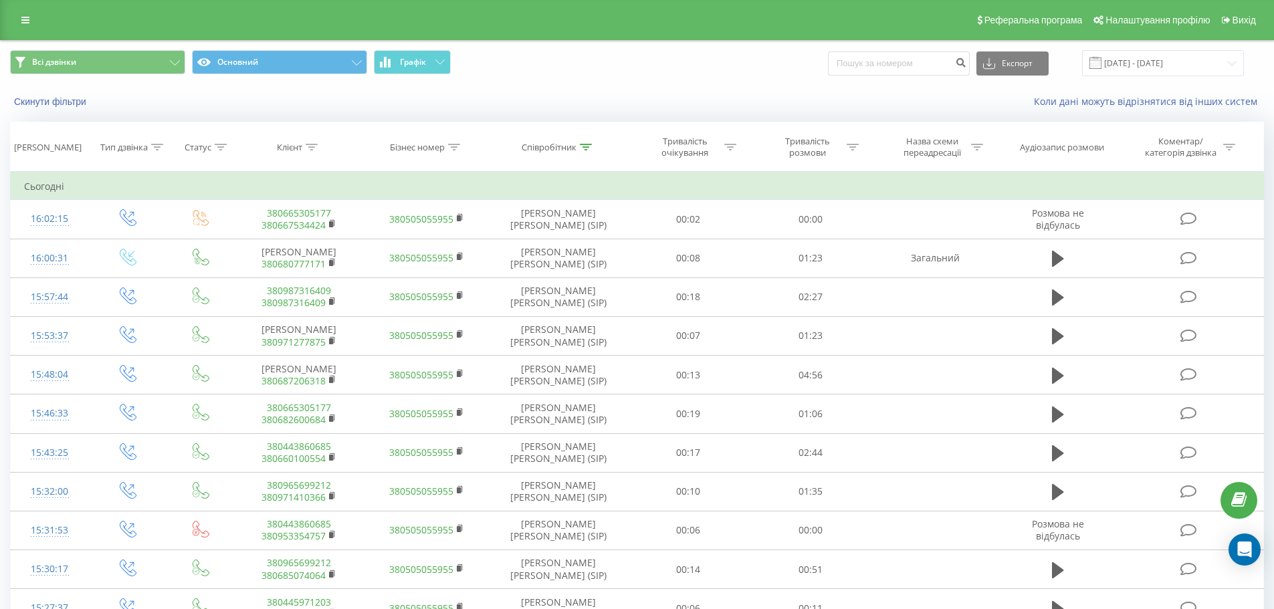
click at [1101, 58] on span at bounding box center [1095, 63] width 12 height 12
click at [1154, 68] on input "[DATE] - [DATE]" at bounding box center [1163, 63] width 162 height 26
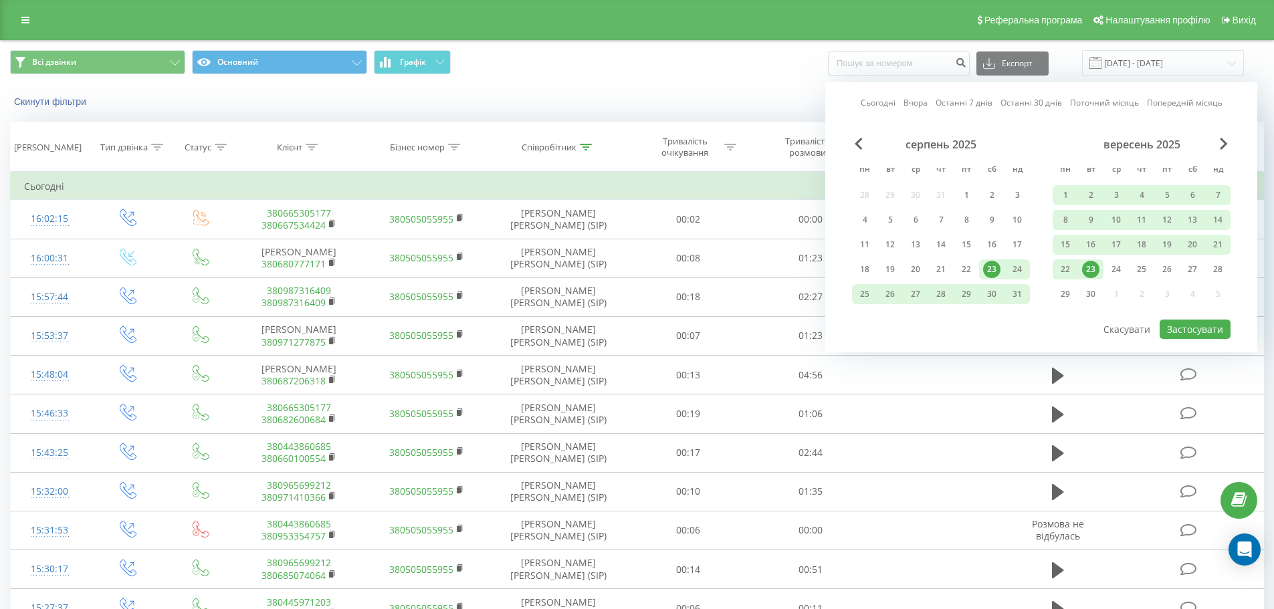
click at [1091, 272] on div "23" at bounding box center [1090, 269] width 17 height 17
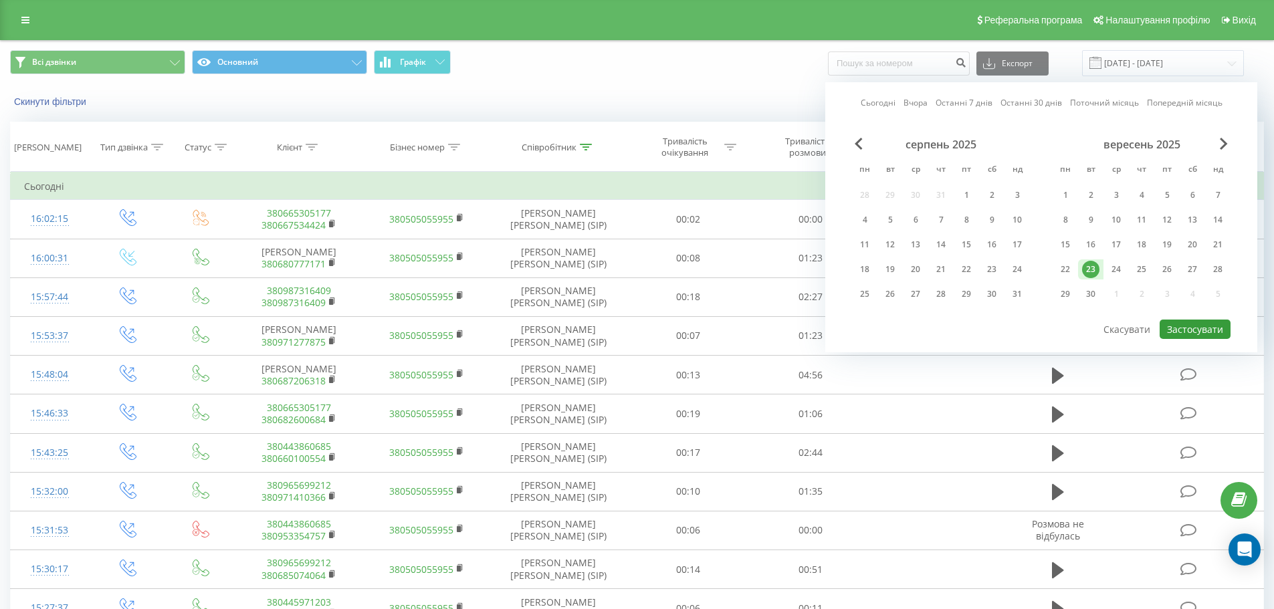
click at [1184, 326] on button "Застосувати" at bounding box center [1195, 329] width 71 height 19
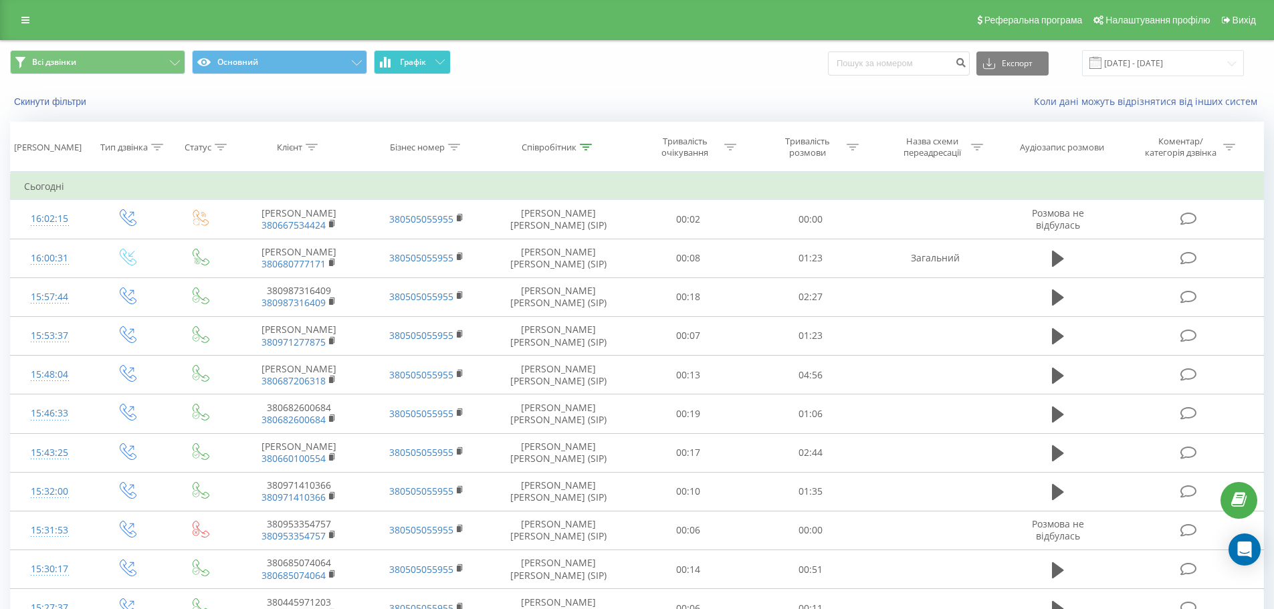
click at [423, 64] on span "Графік" at bounding box center [413, 62] width 26 height 9
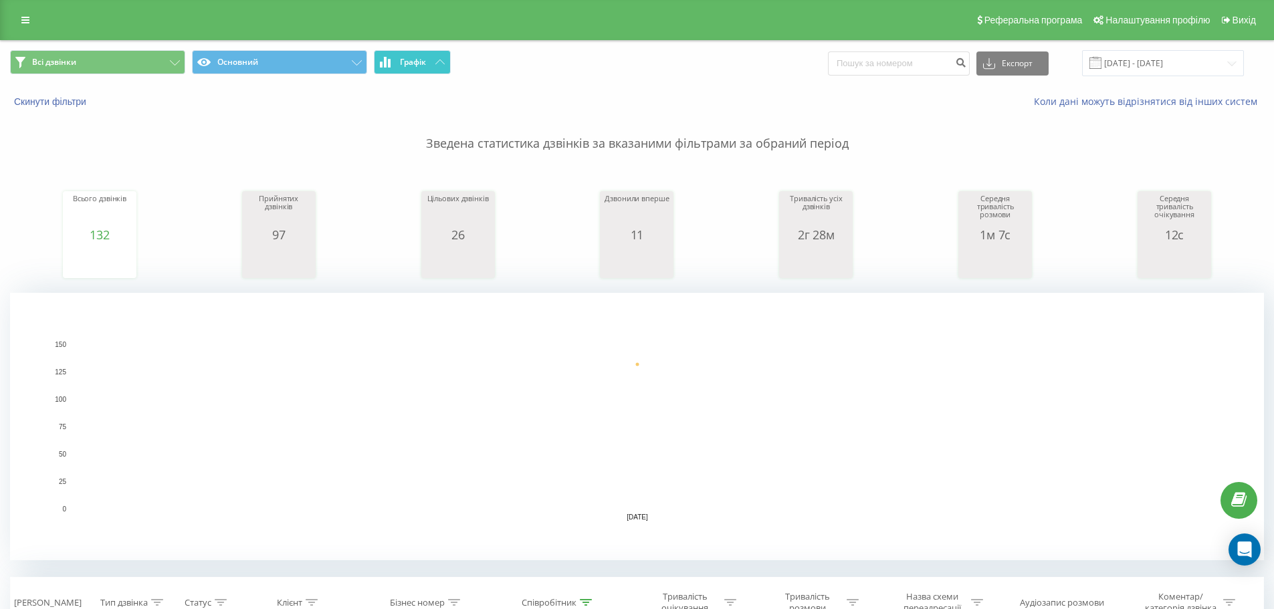
click at [424, 64] on span "Графік" at bounding box center [413, 62] width 26 height 9
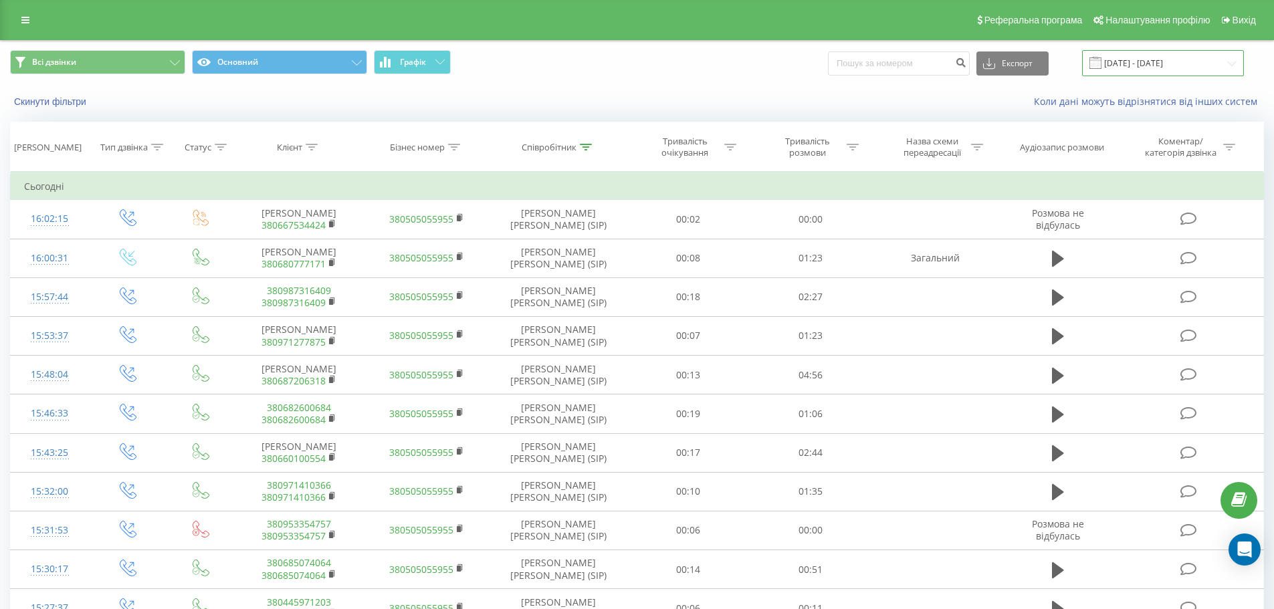
click at [1140, 60] on input "[DATE] - [DATE]" at bounding box center [1163, 63] width 162 height 26
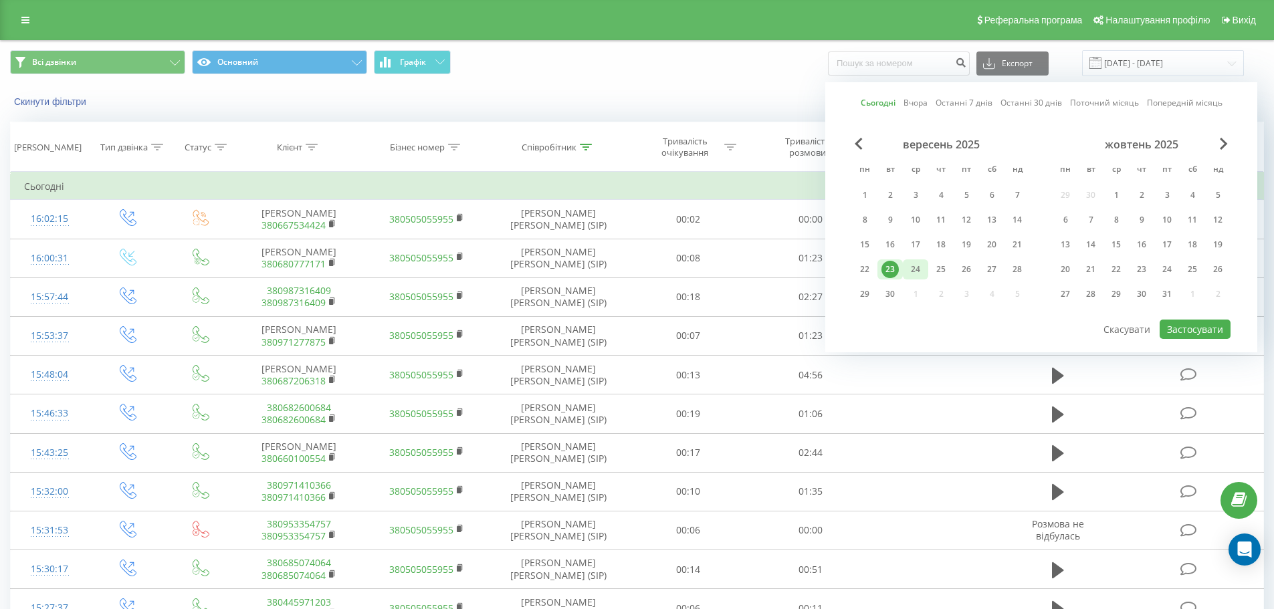
drag, startPoint x: 860, startPoint y: 273, endPoint x: 913, endPoint y: 265, distance: 53.4
click at [863, 274] on div "22" at bounding box center [864, 269] width 17 height 17
click at [1171, 334] on button "Застосувати" at bounding box center [1195, 329] width 71 height 19
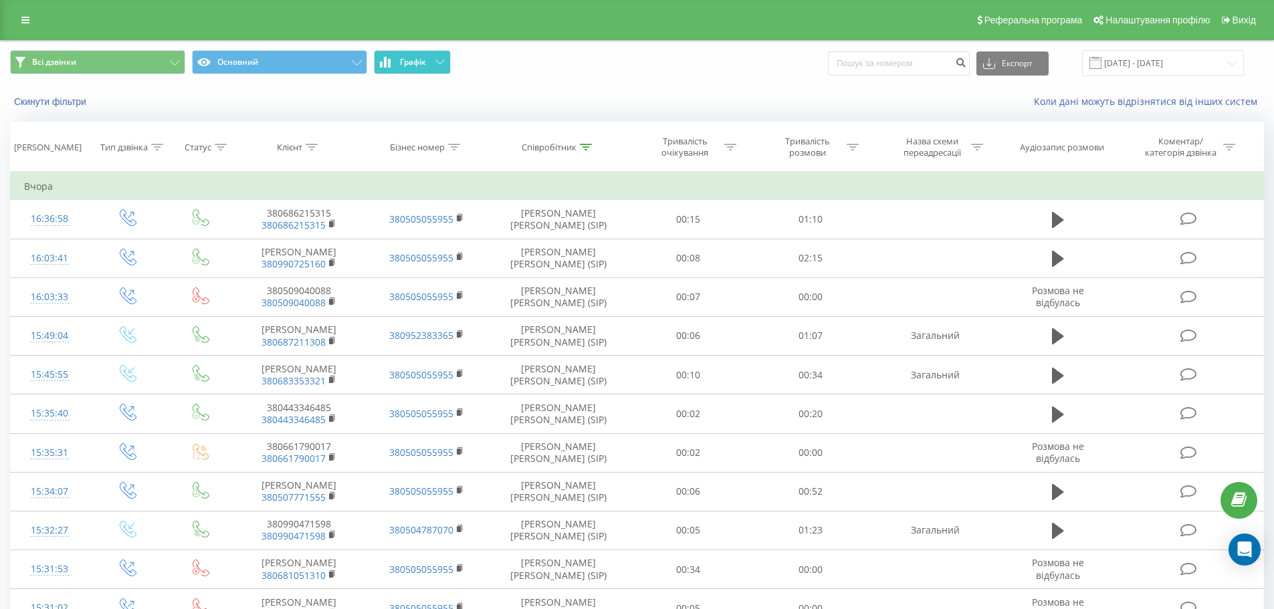
click at [423, 72] on button "Графік" at bounding box center [412, 62] width 77 height 24
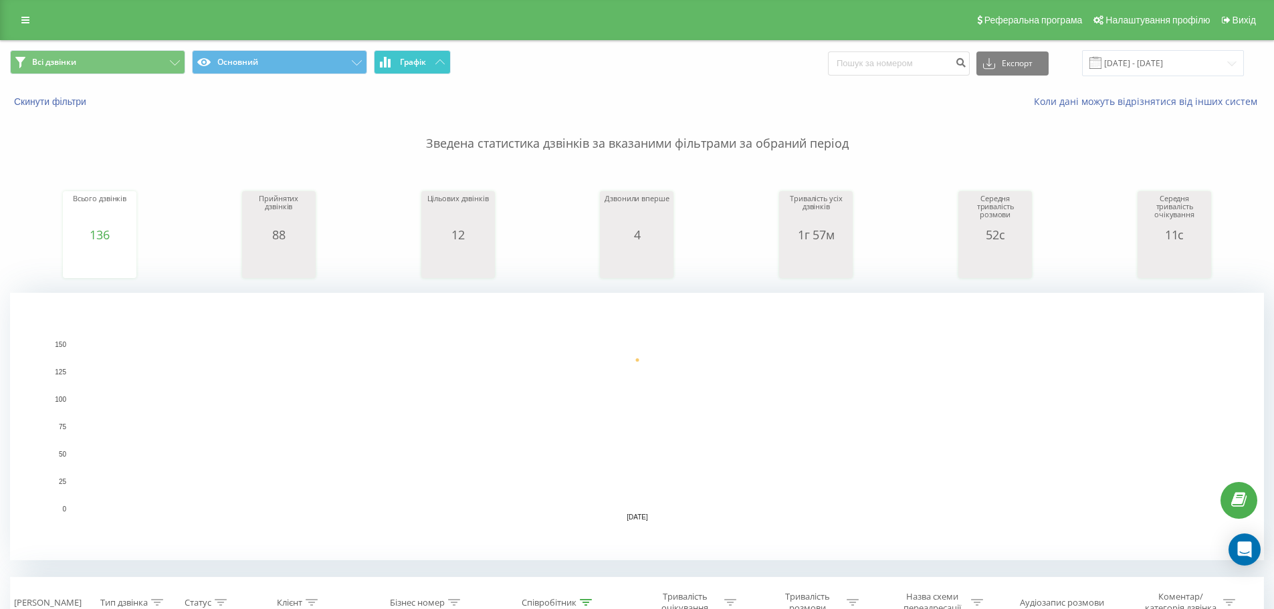
click at [423, 72] on button "Графік" at bounding box center [412, 62] width 77 height 24
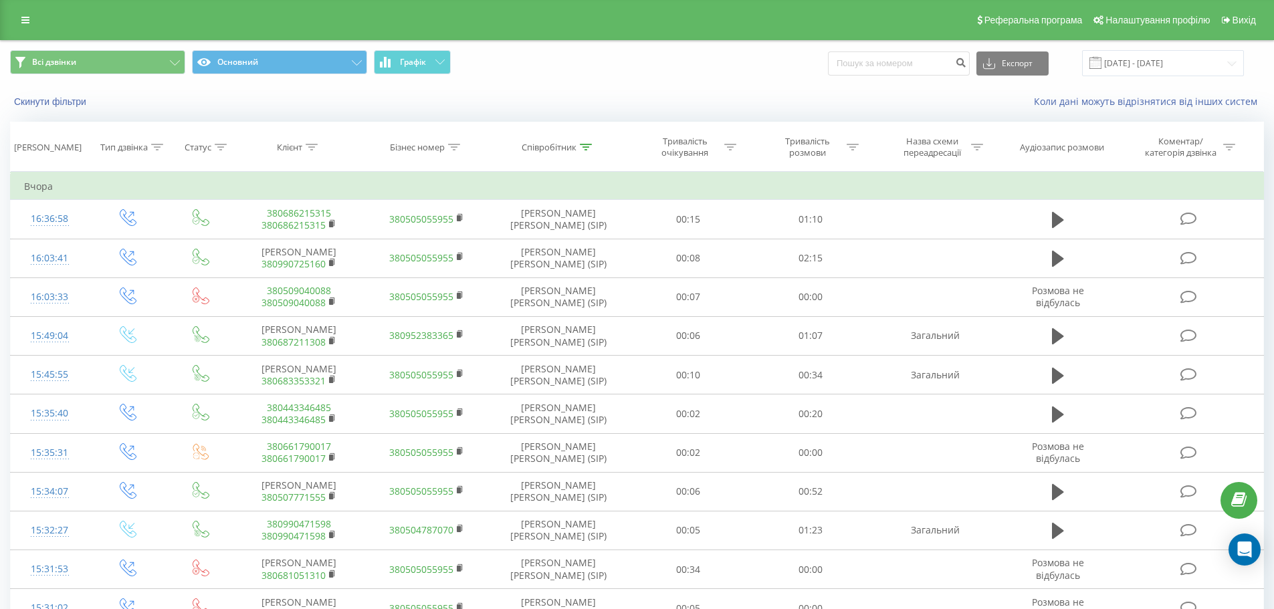
click at [1101, 60] on span at bounding box center [1095, 63] width 12 height 12
click at [1131, 71] on input "22.09.2025 - 22.09.2025" at bounding box center [1163, 63] width 162 height 26
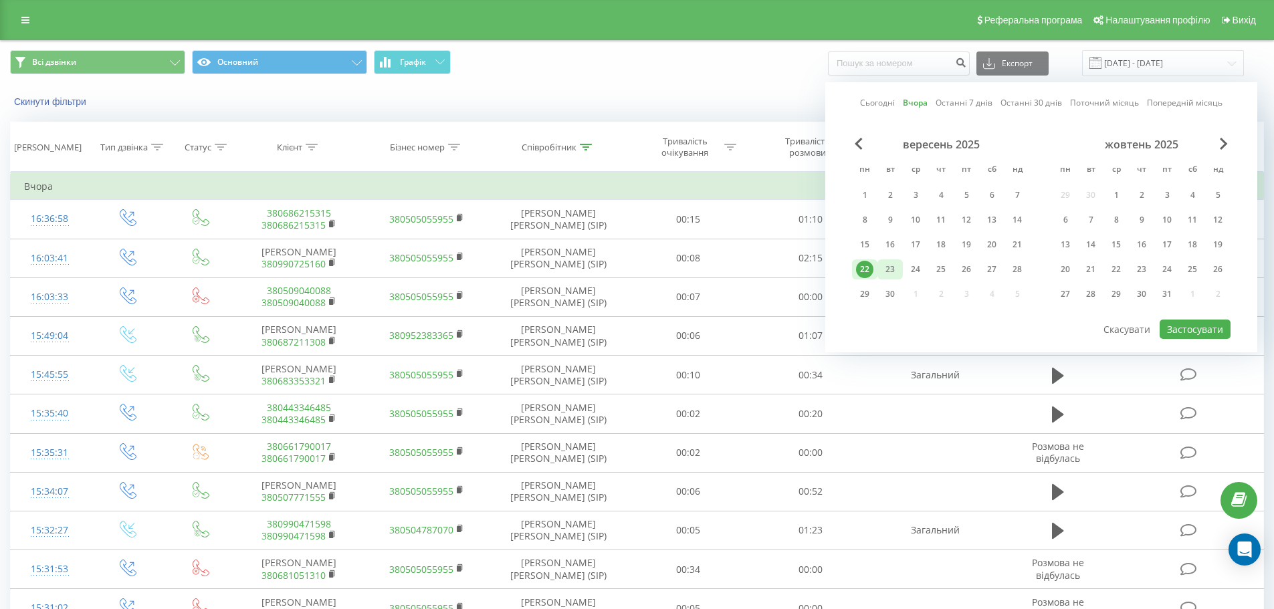
drag, startPoint x: 885, startPoint y: 272, endPoint x: 902, endPoint y: 263, distance: 18.8
click at [886, 272] on div "23" at bounding box center [889, 269] width 17 height 17
click at [1214, 329] on button "Застосувати" at bounding box center [1195, 329] width 71 height 19
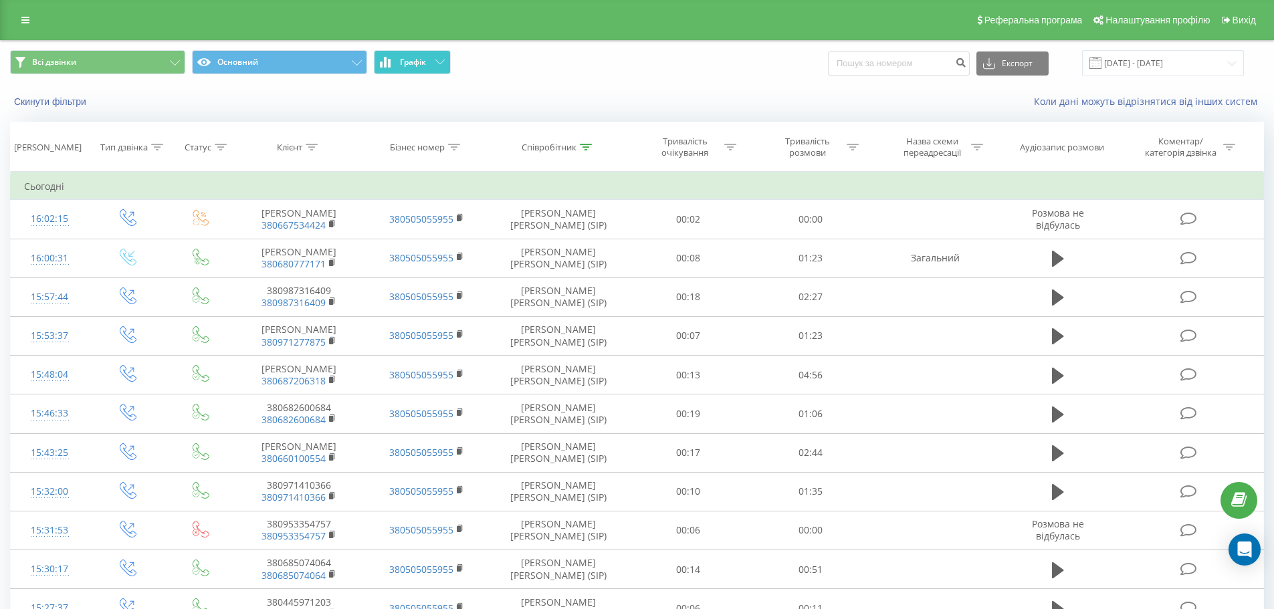
click at [415, 68] on button "Графік" at bounding box center [412, 62] width 77 height 24
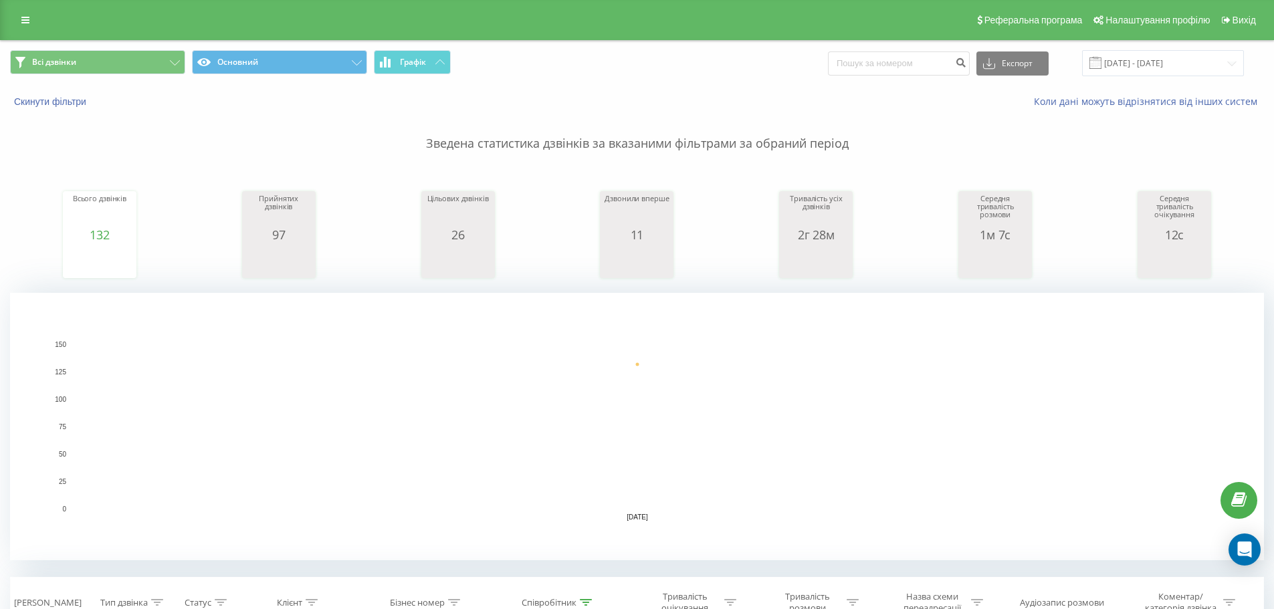
click at [427, 48] on div "Всі дзвінки Основний Графік Експорт .csv .xls .xlsx 23.09.2025 - 23.09.2025" at bounding box center [637, 63] width 1273 height 45
click at [424, 58] on span "Графік" at bounding box center [413, 62] width 26 height 9
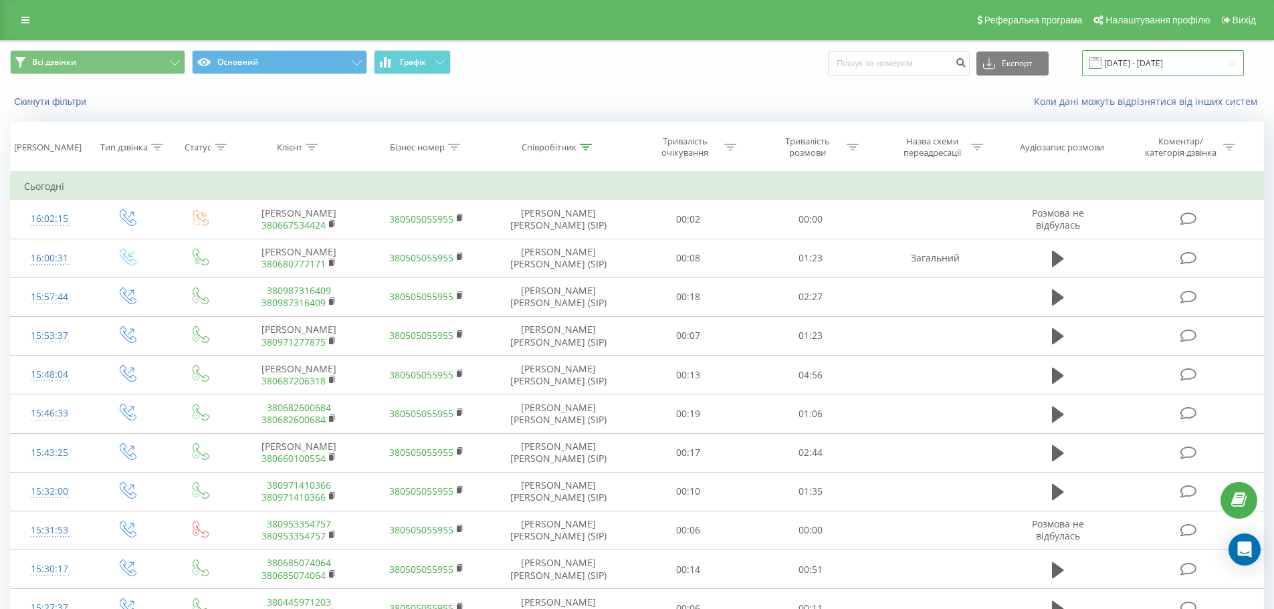
click at [1141, 67] on input "23.09.2025 - 23.09.2025" at bounding box center [1163, 63] width 162 height 26
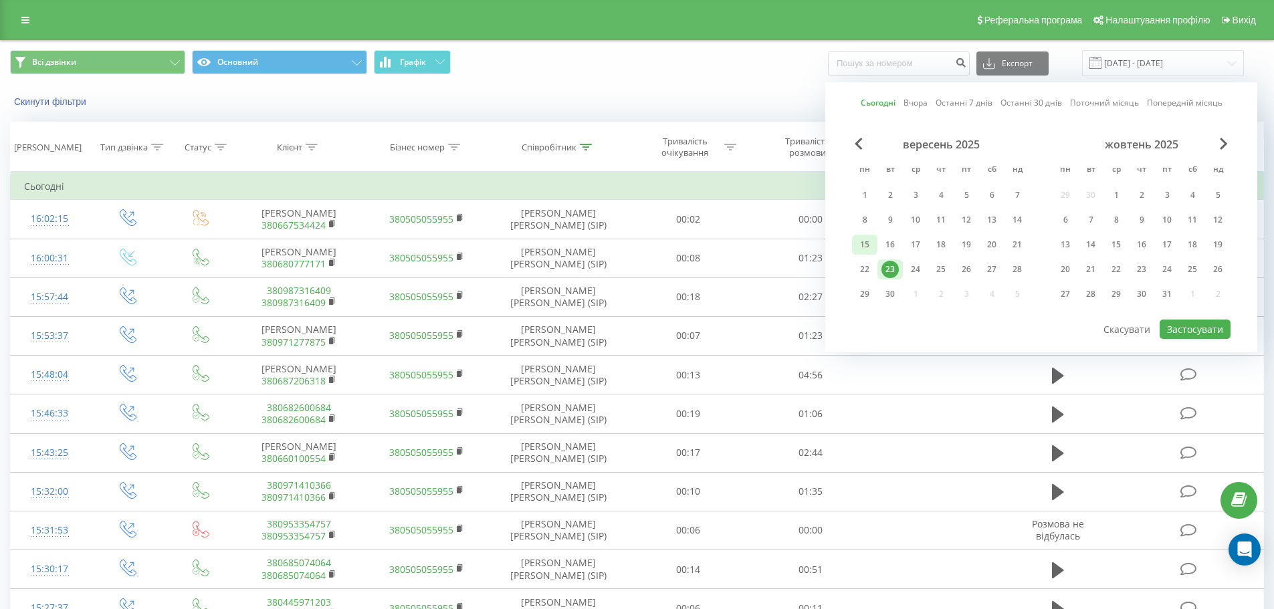
click at [865, 241] on div "15" at bounding box center [864, 244] width 17 height 17
click at [895, 274] on div "23" at bounding box center [889, 269] width 17 height 17
click at [1179, 338] on button "Застосувати" at bounding box center [1195, 329] width 71 height 19
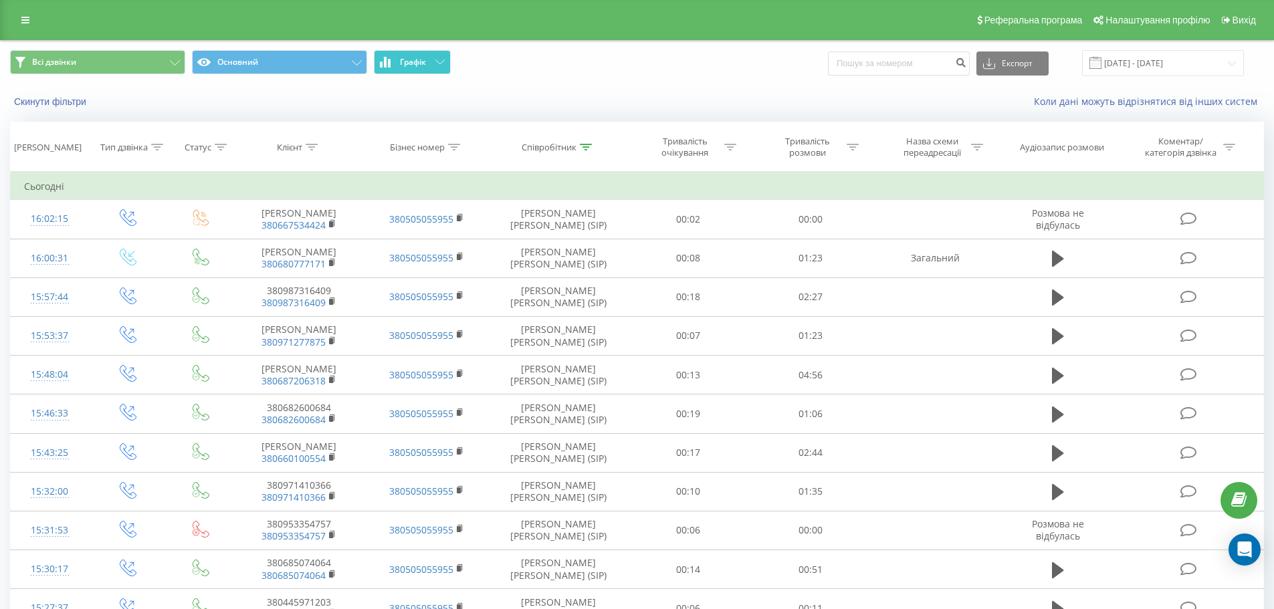
click at [435, 65] on button "Графік" at bounding box center [412, 62] width 77 height 24
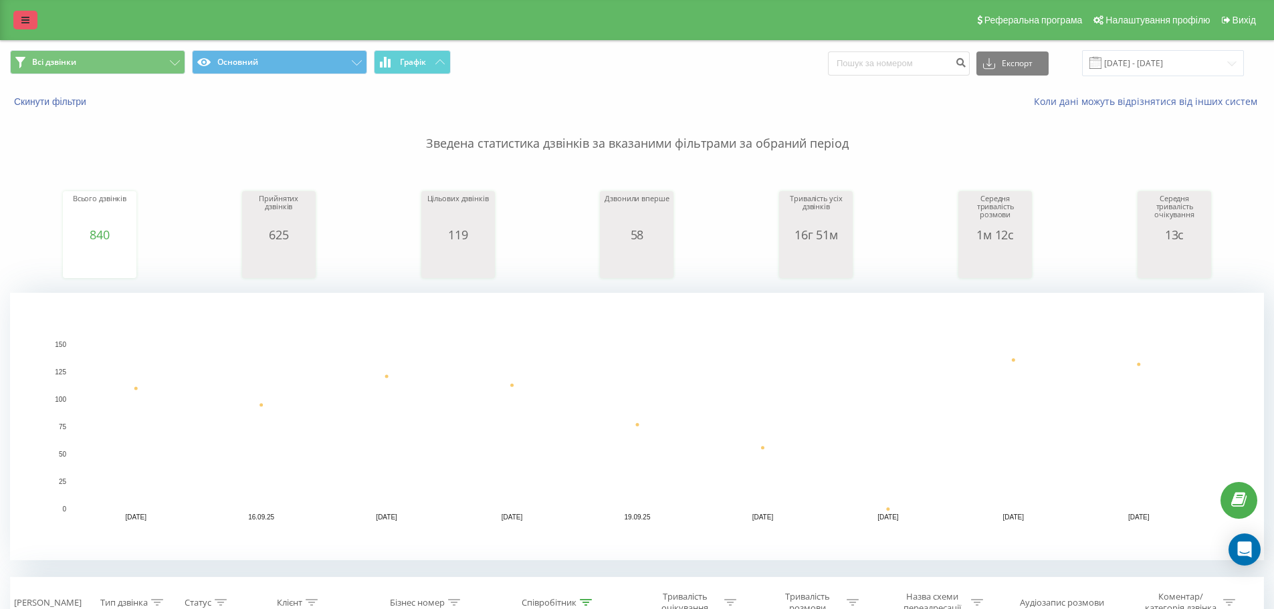
click at [23, 20] on icon at bounding box center [25, 19] width 8 height 9
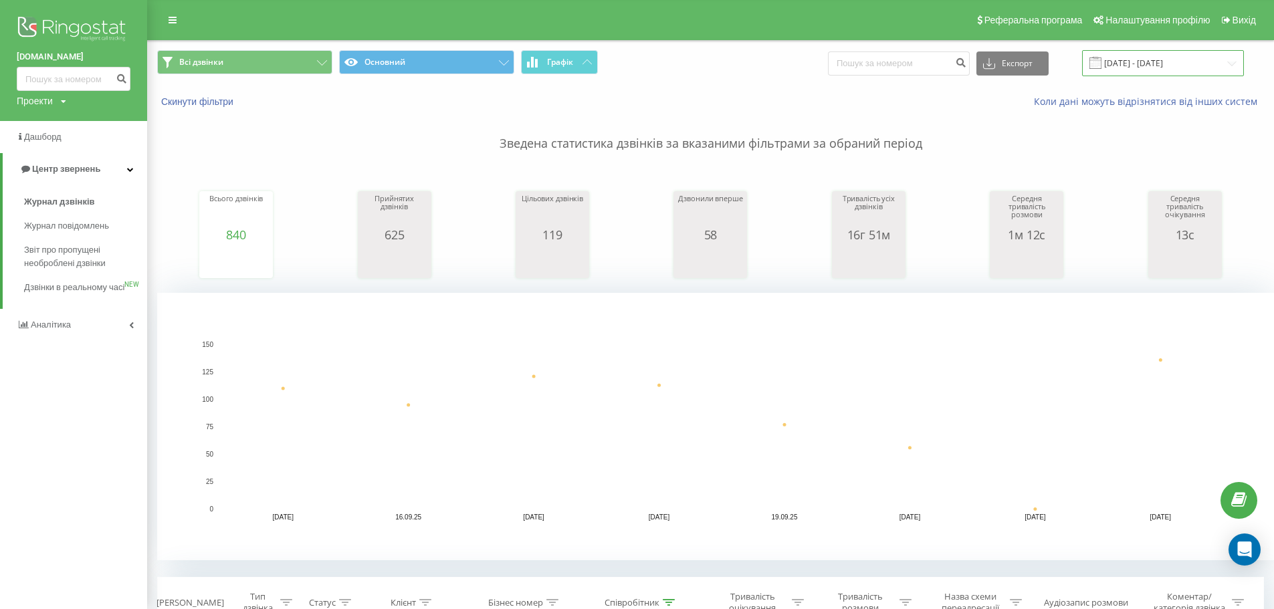
click at [1198, 60] on input "15.09.2025 - 23.09.2025" at bounding box center [1163, 63] width 162 height 26
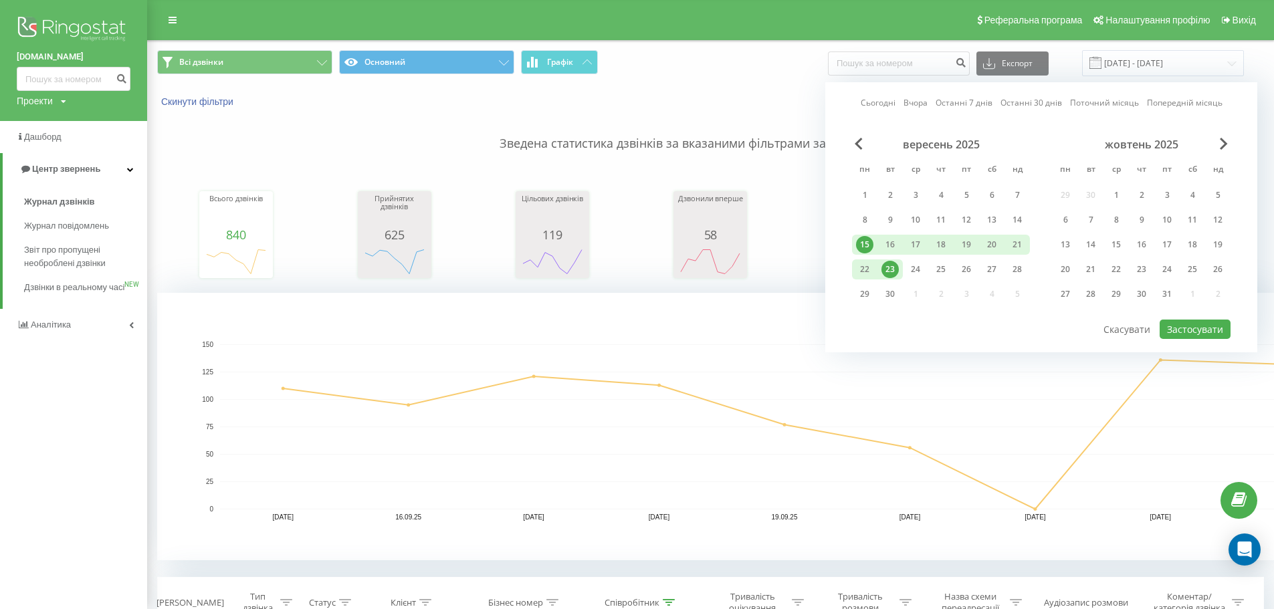
click at [888, 266] on div "23" at bounding box center [889, 269] width 17 height 17
click at [1165, 323] on button "Застосувати" at bounding box center [1195, 329] width 71 height 19
type input "23.09.2025 - 23.09.2025"
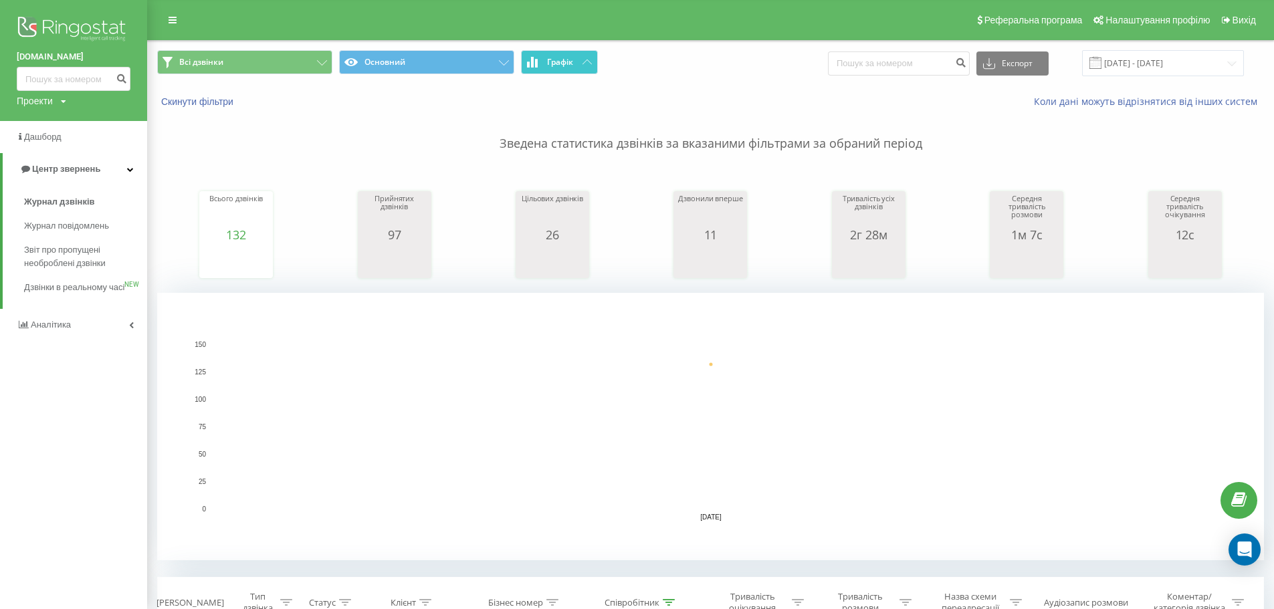
click at [561, 62] on span "Графік" at bounding box center [560, 62] width 26 height 9
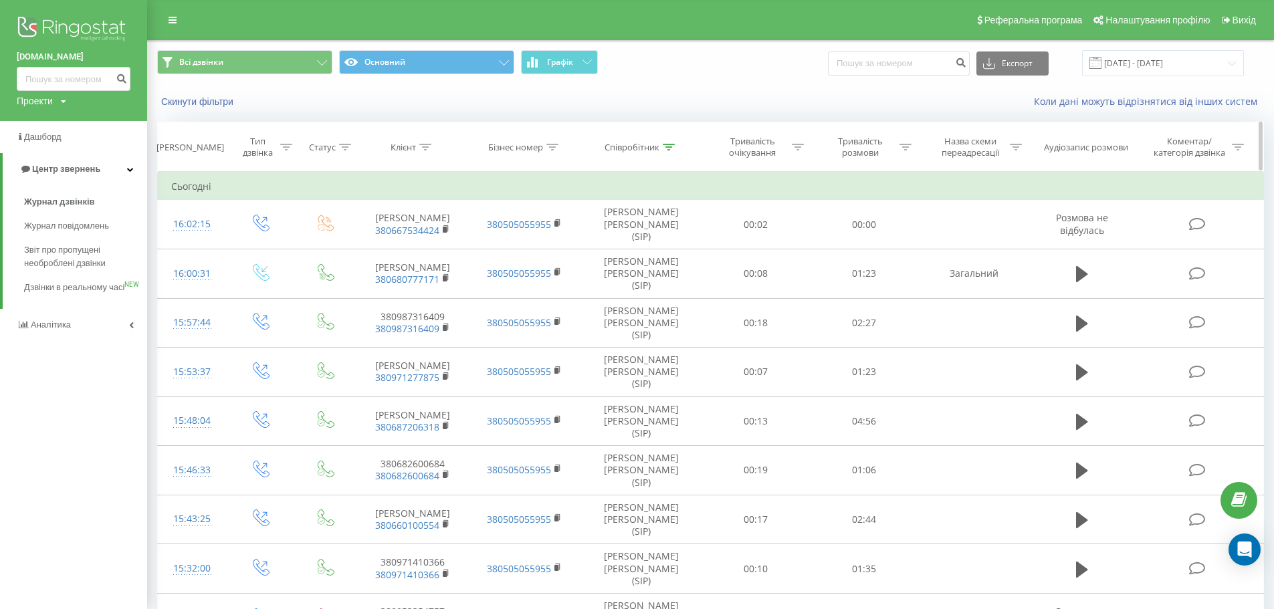
click at [639, 148] on div "Співробітник" at bounding box center [632, 147] width 55 height 11
click at [623, 253] on input "Войчук" at bounding box center [641, 242] width 118 height 23
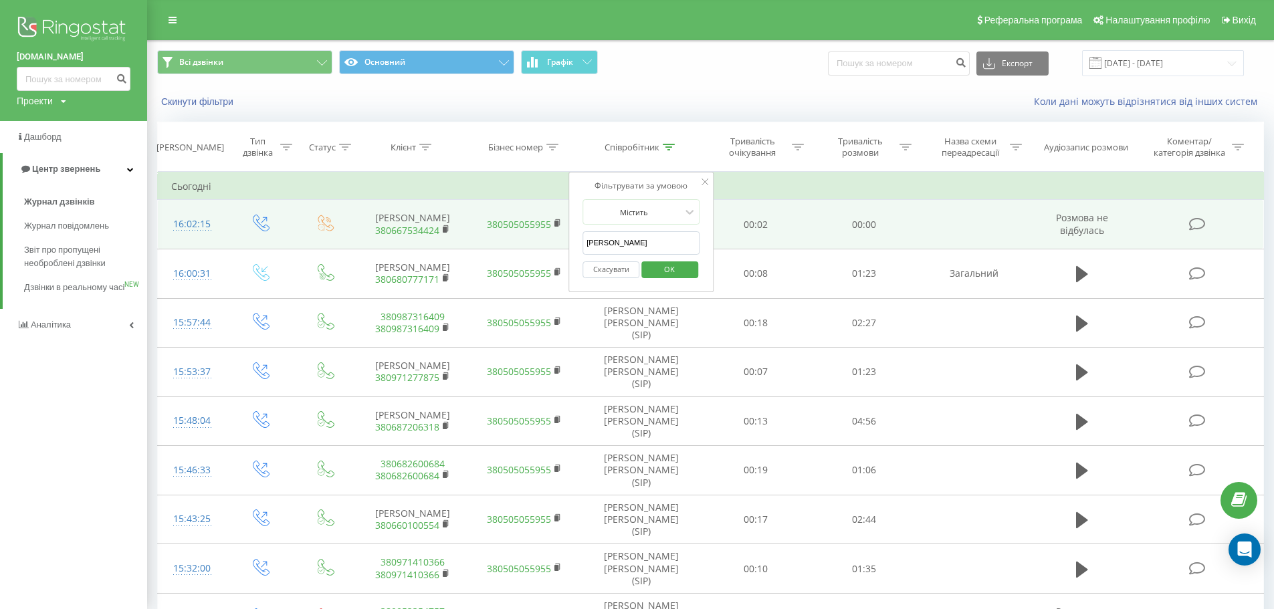
drag, startPoint x: 646, startPoint y: 238, endPoint x: 516, endPoint y: 233, distance: 129.9
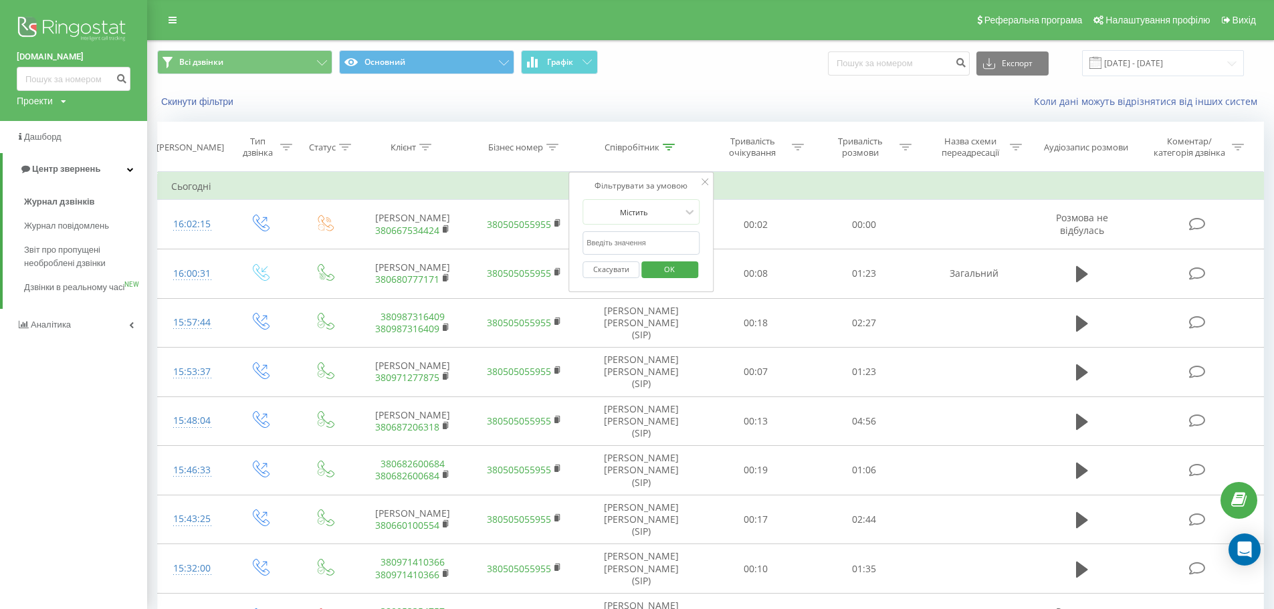
click at [669, 251] on input "text" at bounding box center [641, 242] width 118 height 23
type input "дрозд"
click at [670, 278] on span "OK" at bounding box center [669, 269] width 37 height 21
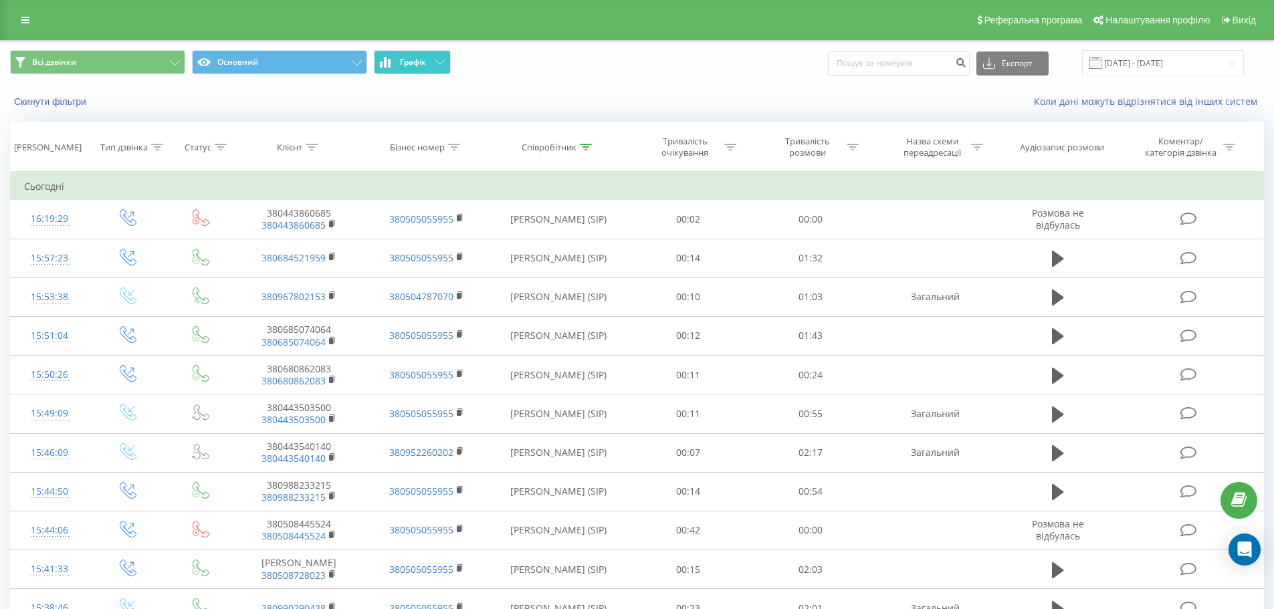
click at [439, 66] on button "Графік" at bounding box center [412, 62] width 77 height 24
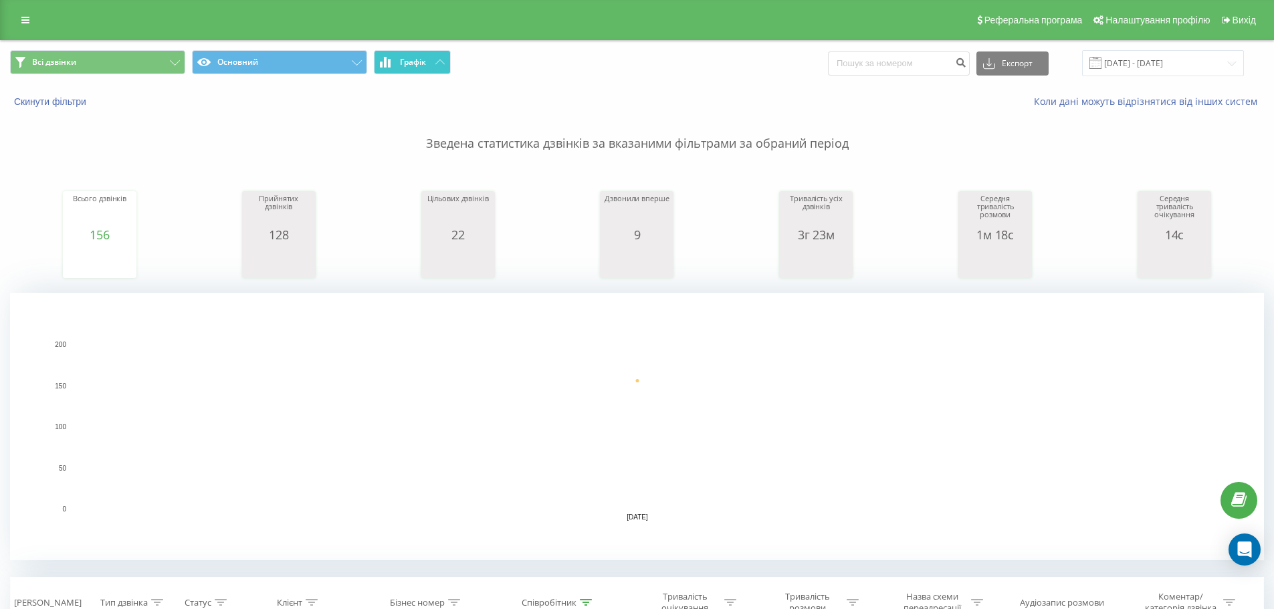
click at [439, 66] on button "Графік" at bounding box center [412, 62] width 77 height 24
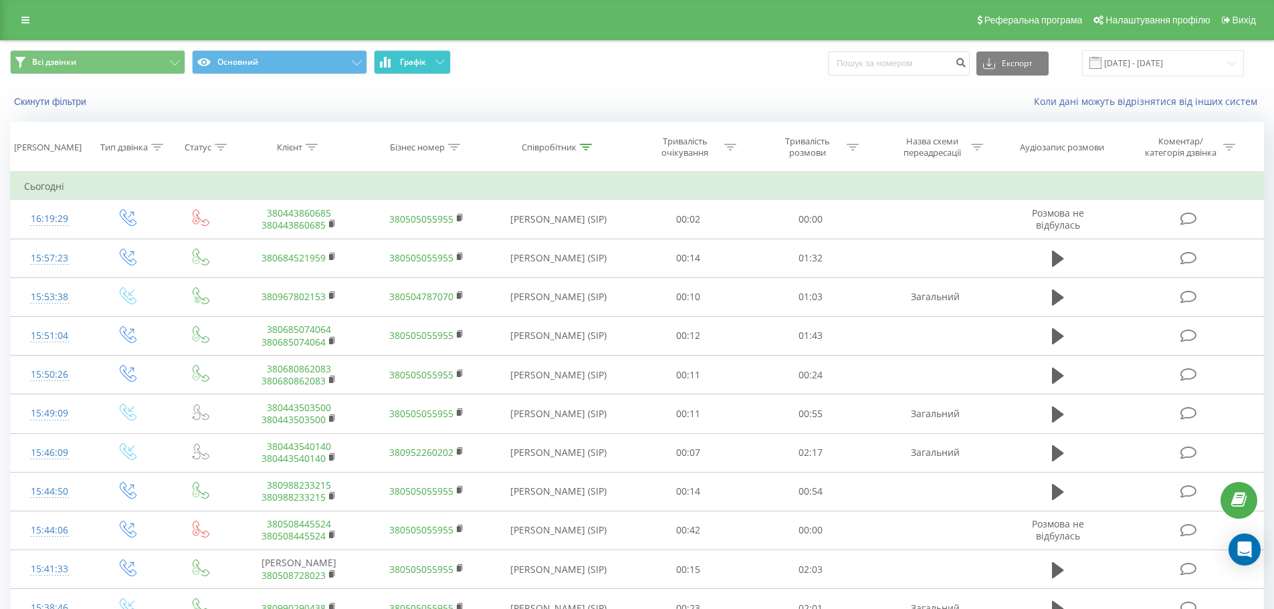
click at [450, 65] on button "Графік" at bounding box center [412, 62] width 77 height 24
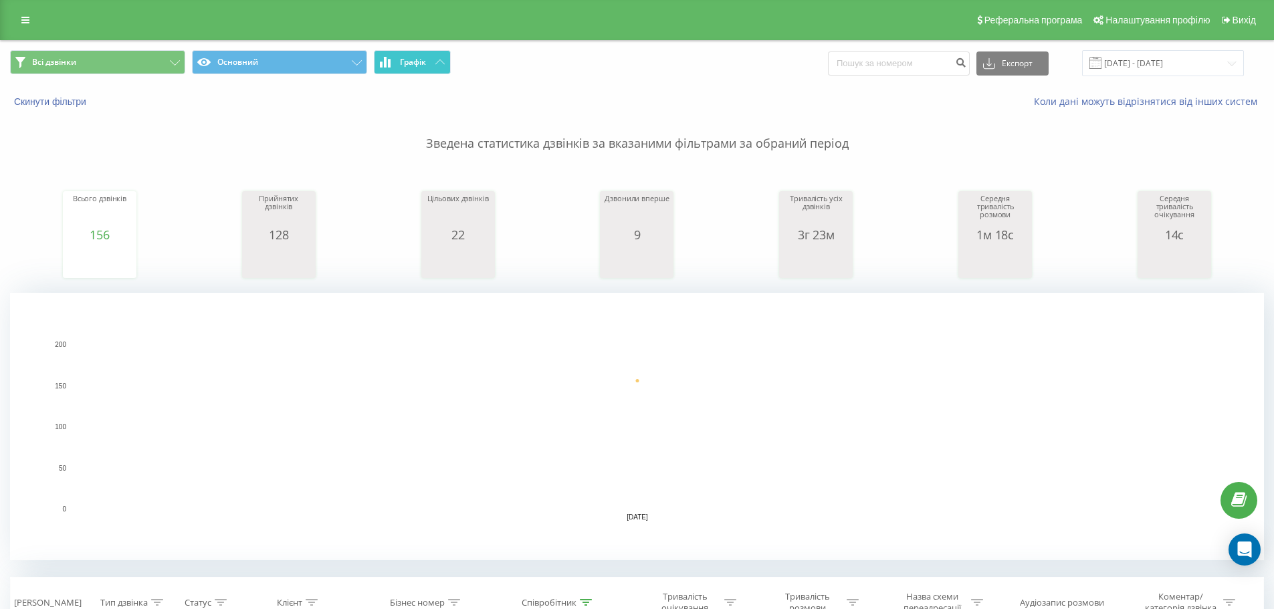
click at [450, 65] on button "Графік" at bounding box center [412, 62] width 77 height 24
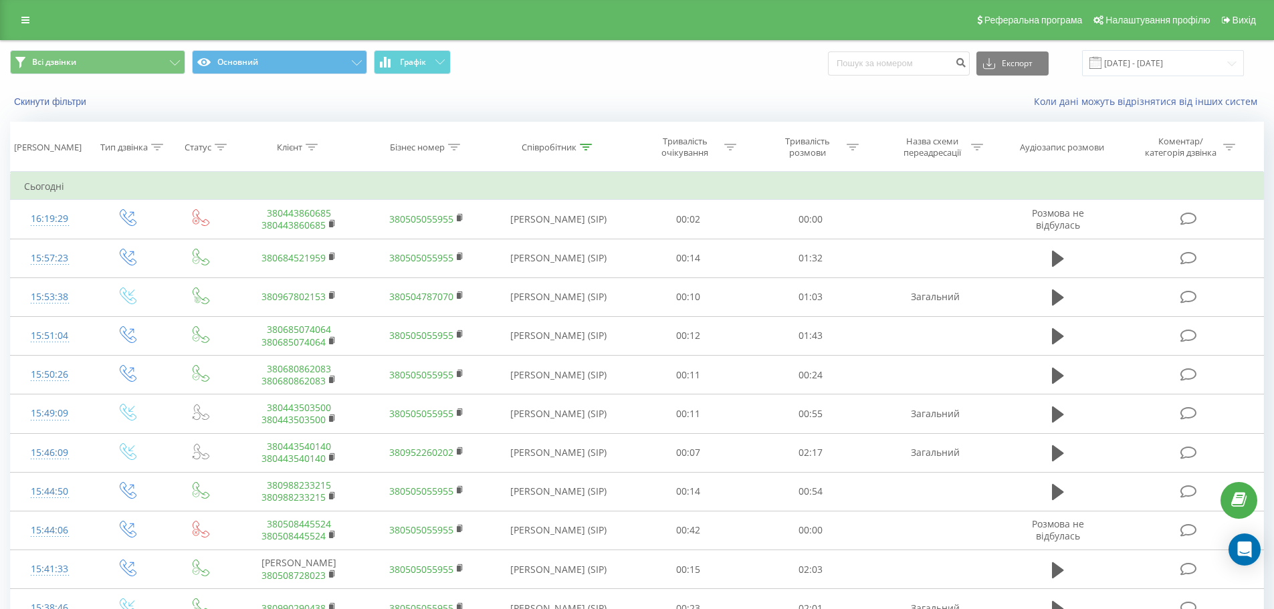
click at [29, 19] on link at bounding box center [25, 20] width 24 height 19
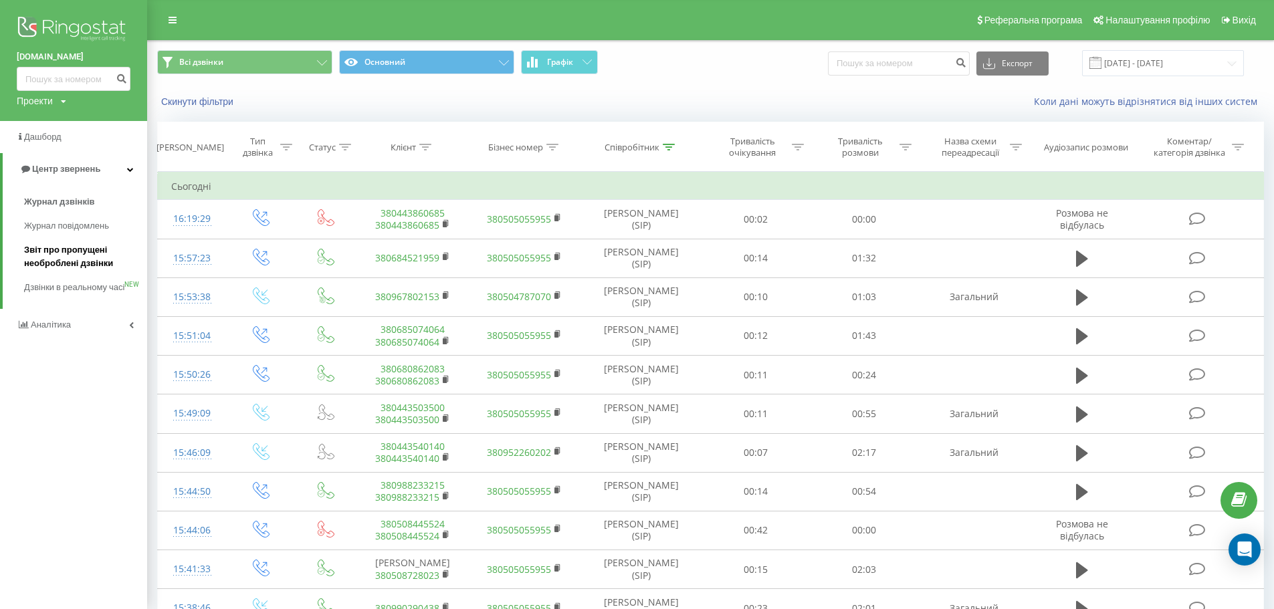
click at [48, 255] on span "Звіт про пропущені необроблені дзвінки" at bounding box center [82, 256] width 116 height 27
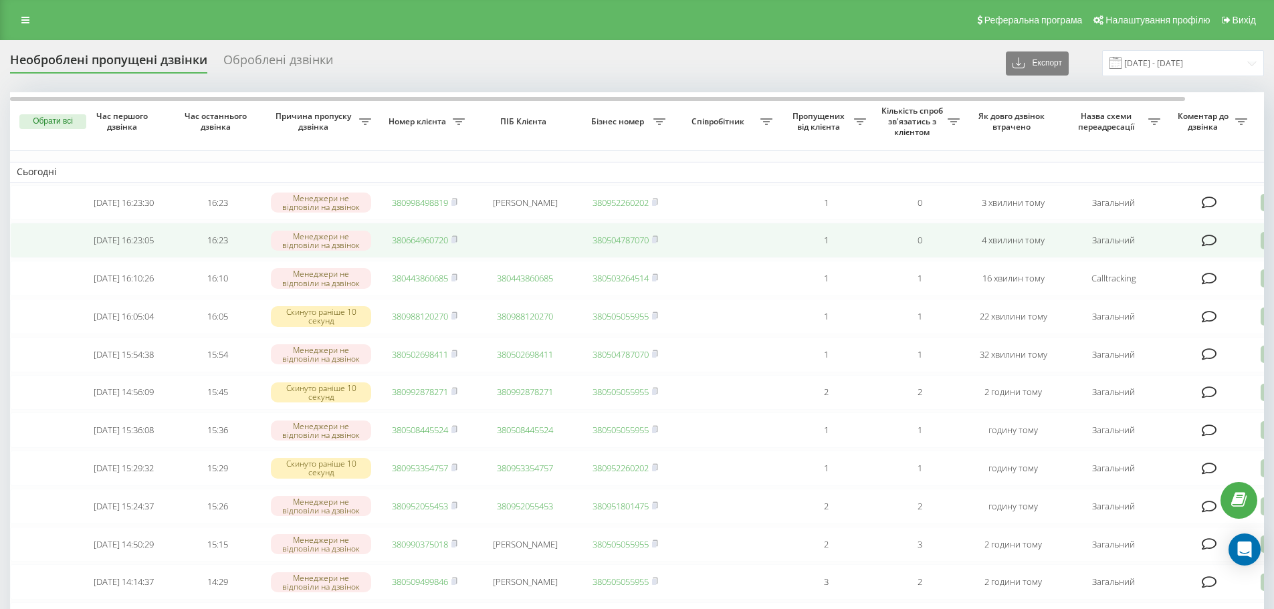
click at [432, 241] on link "380664960720" at bounding box center [420, 240] width 56 height 12
